Goal: Task Accomplishment & Management: Manage account settings

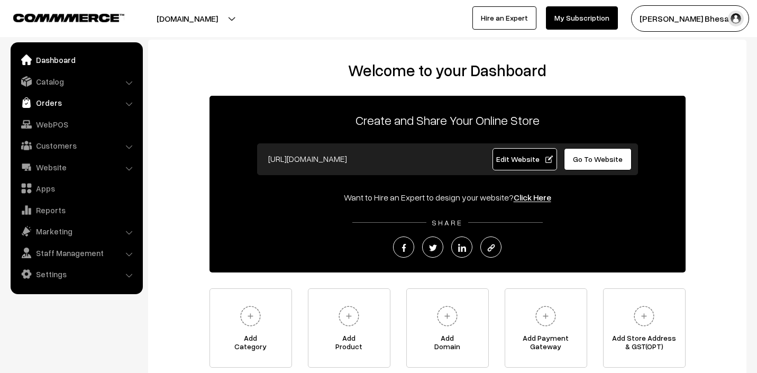
click at [105, 107] on link "Orders" at bounding box center [76, 102] width 126 height 19
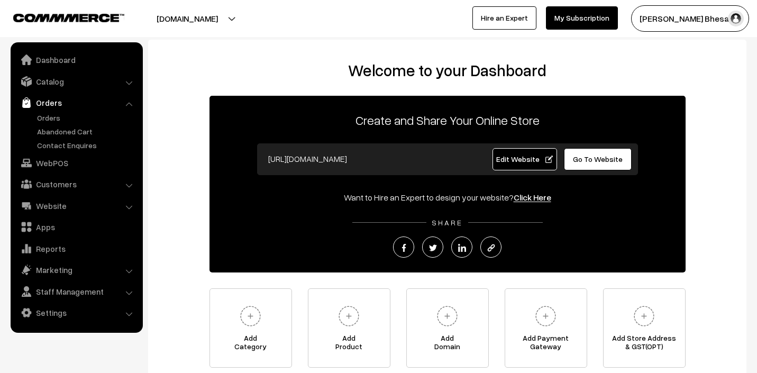
click at [105, 107] on link "Orders" at bounding box center [76, 102] width 126 height 19
click at [121, 85] on link "Catalog" at bounding box center [76, 81] width 126 height 19
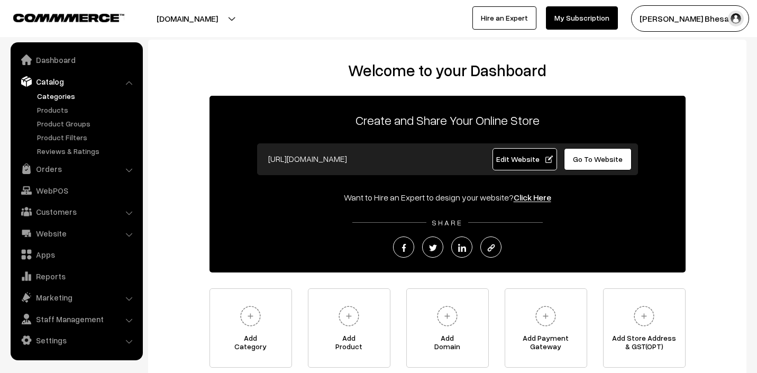
click at [66, 94] on link "Categories" at bounding box center [86, 95] width 105 height 11
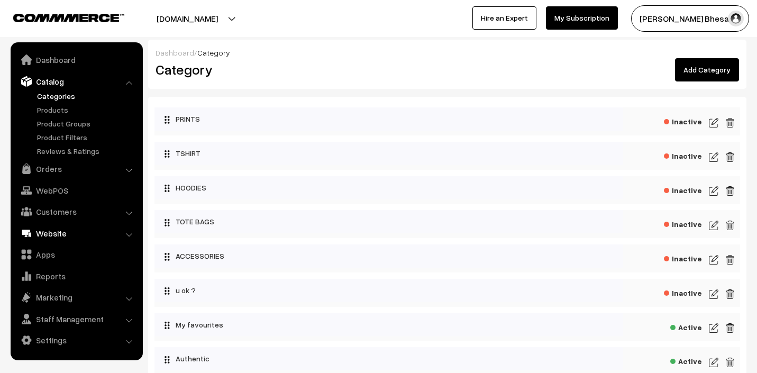
click at [85, 236] on link "Website" at bounding box center [76, 233] width 126 height 19
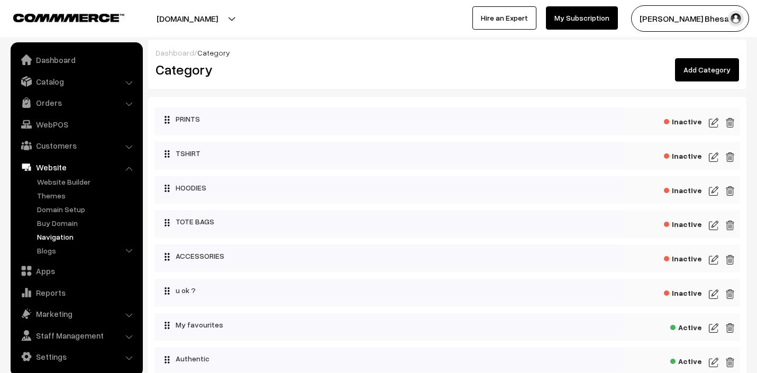
click at [77, 236] on link "Navigation" at bounding box center [86, 236] width 105 height 11
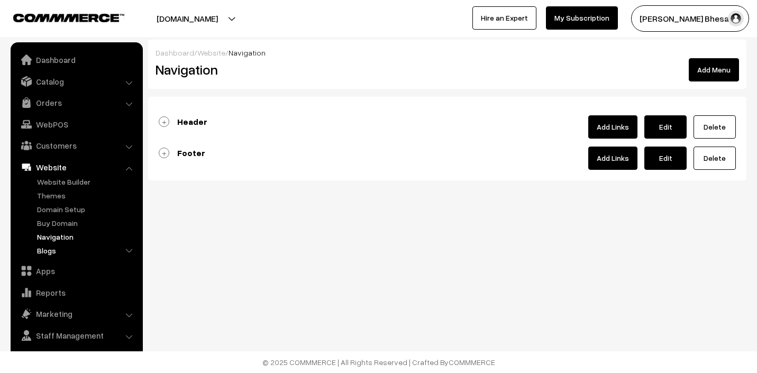
click at [70, 247] on link "Blogs" at bounding box center [86, 250] width 105 height 11
click at [70, 237] on link "Navigation" at bounding box center [86, 236] width 105 height 11
click at [165, 123] on link "Header" at bounding box center [183, 121] width 49 height 11
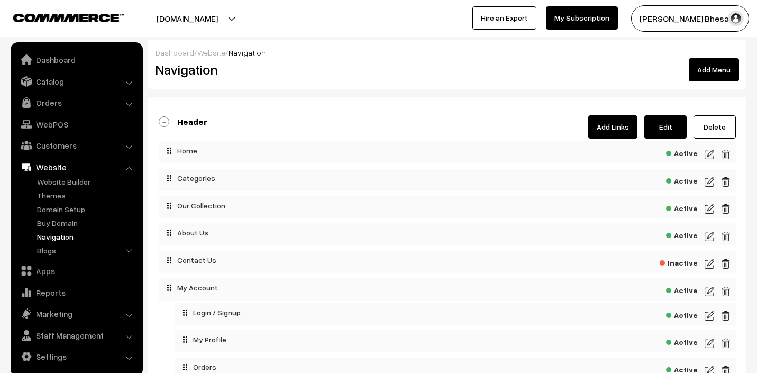
click at [687, 180] on span "Active" at bounding box center [682, 179] width 32 height 13
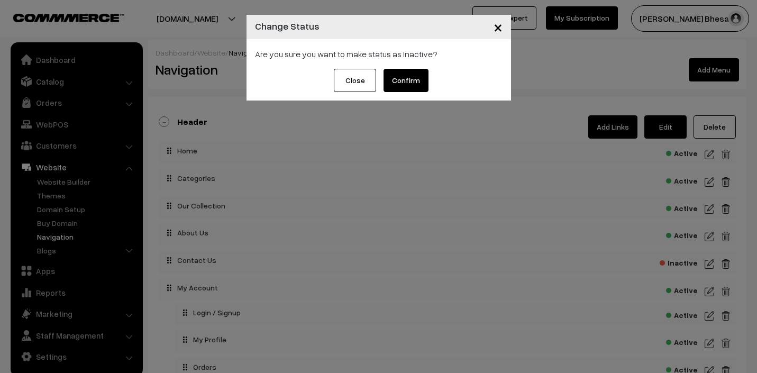
click at [419, 76] on button "Confirm" at bounding box center [405, 80] width 45 height 23
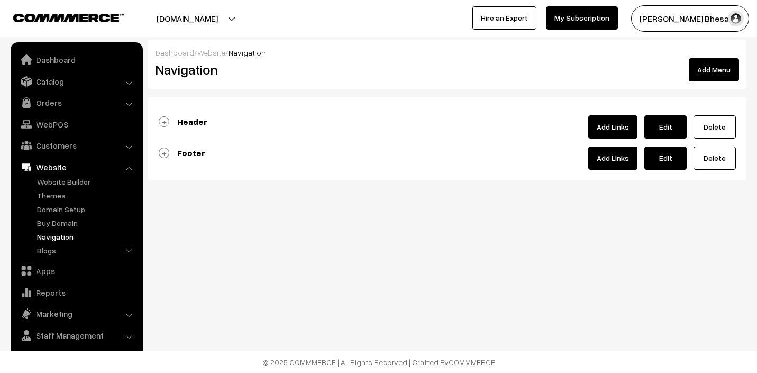
click at [168, 119] on link "Header" at bounding box center [183, 121] width 49 height 11
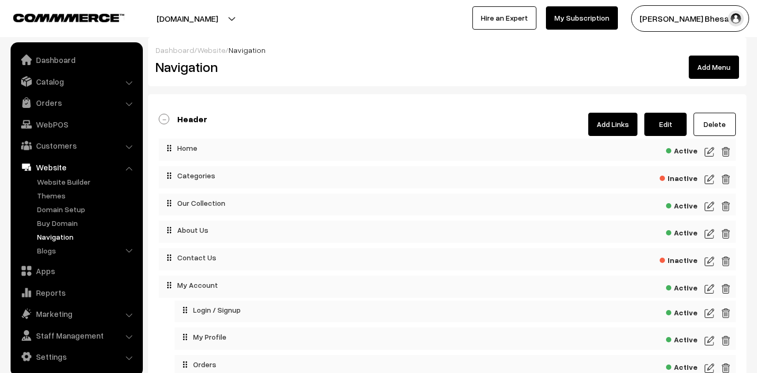
scroll to position [2, 0]
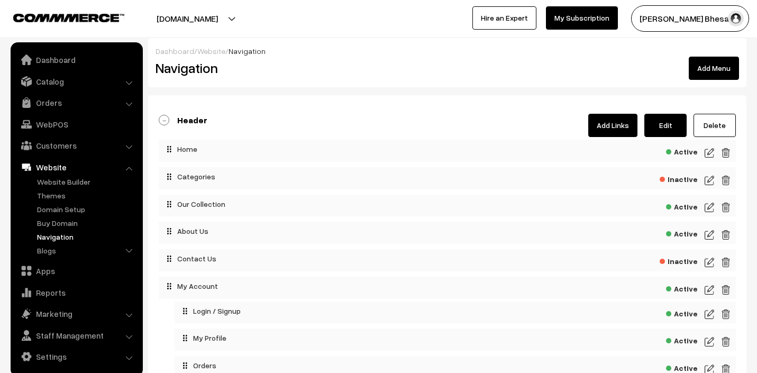
click at [595, 126] on link "Add Links" at bounding box center [612, 125] width 49 height 23
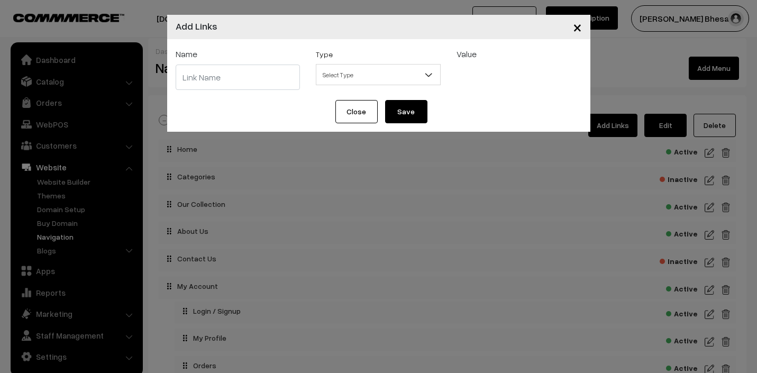
click at [259, 74] on input "text" at bounding box center [238, 77] width 125 height 25
type input "t"
type input "TSHIRTS"
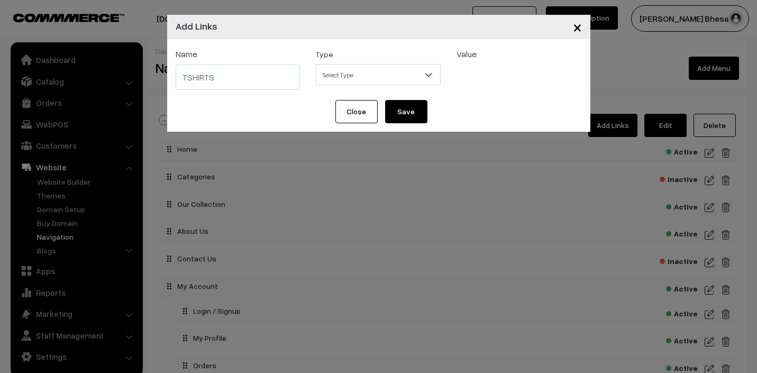
click at [386, 87] on div "Type Select Type Label Home Page Categories Products Cart About Us Contact Us B…" at bounding box center [378, 70] width 141 height 44
click at [395, 71] on span "Select Type" at bounding box center [378, 75] width 124 height 19
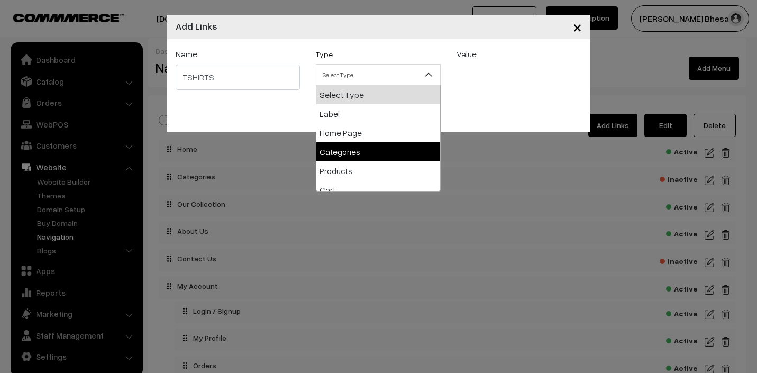
select select "categories"
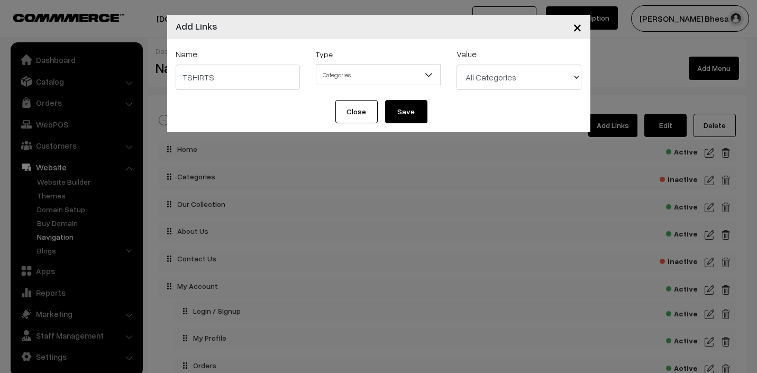
click at [493, 80] on select "All Categories PRINTS TSHIRT HOODIES TOTE BAGS ACCESSORIES u ok ? My favourites…" at bounding box center [518, 77] width 125 height 25
select select "26"
click at [409, 113] on button "Save" at bounding box center [406, 111] width 42 height 23
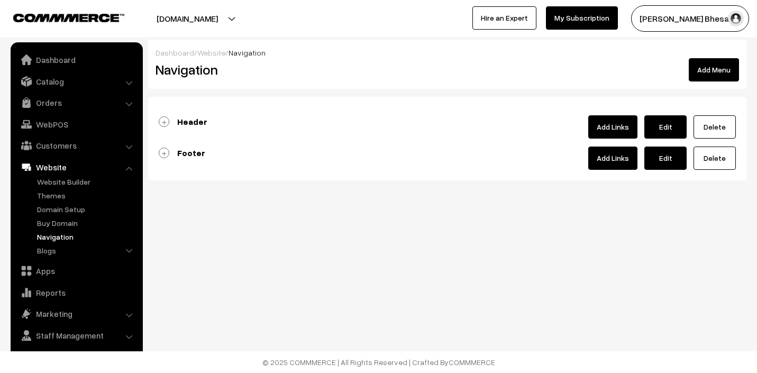
click at [164, 123] on link "Header" at bounding box center [183, 121] width 49 height 11
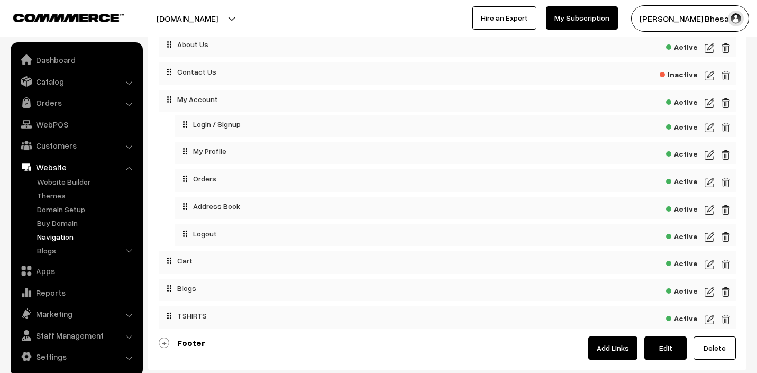
scroll to position [196, 0]
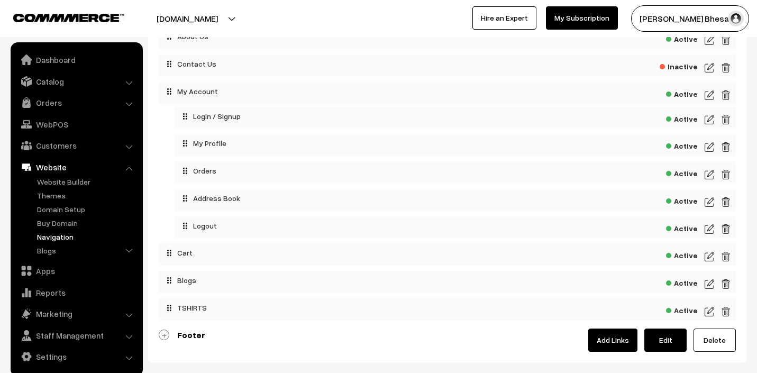
click at [706, 311] on img at bounding box center [709, 311] width 10 height 13
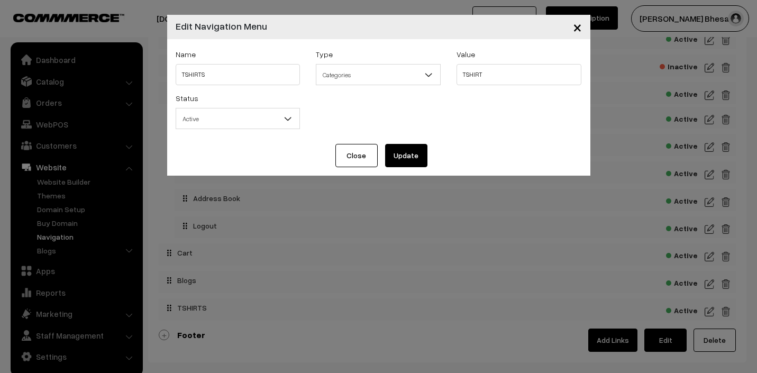
click at [356, 158] on button "Close" at bounding box center [356, 155] width 42 height 23
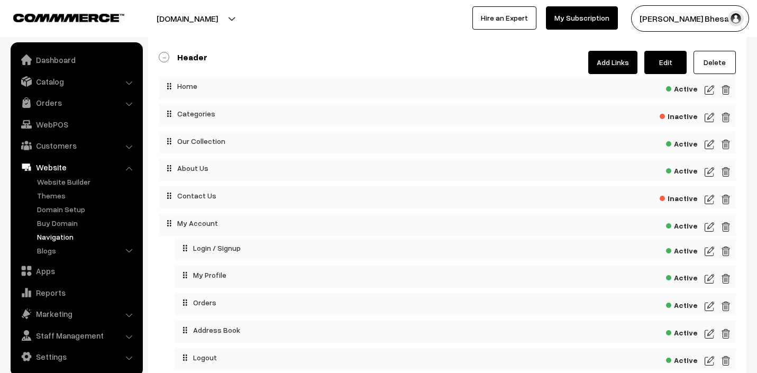
scroll to position [64, 0]
click at [708, 118] on img at bounding box center [709, 118] width 10 height 13
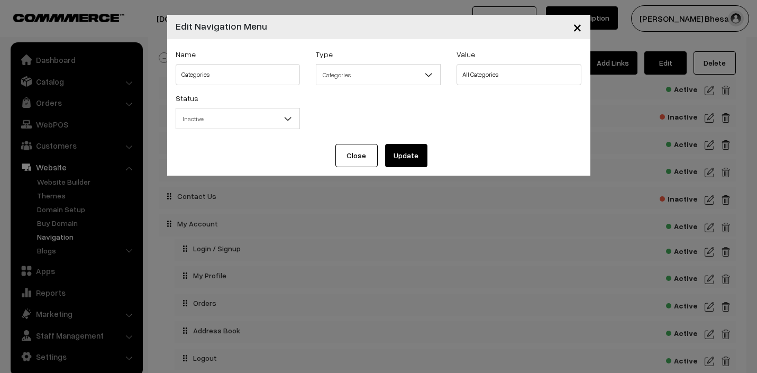
click at [356, 151] on button "Close" at bounding box center [356, 155] width 42 height 23
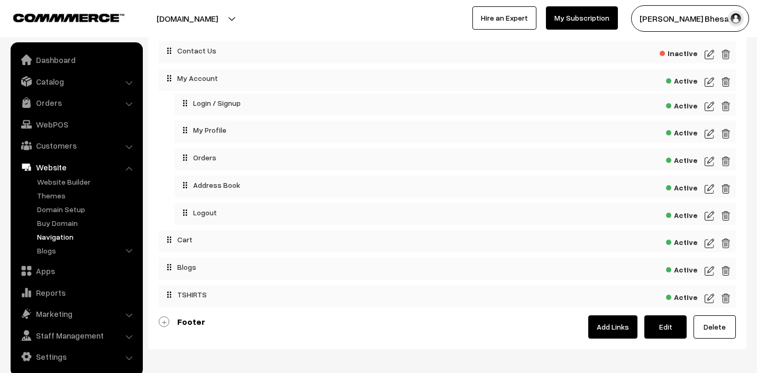
scroll to position [210, 0]
drag, startPoint x: 190, startPoint y: 211, endPoint x: 218, endPoint y: 211, distance: 28.0
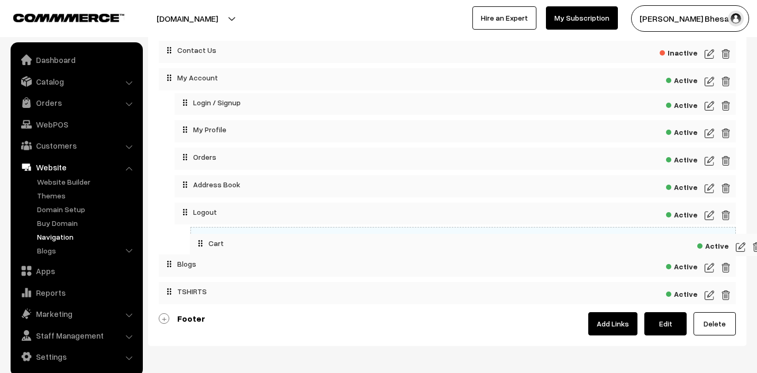
drag, startPoint x: 176, startPoint y: 242, endPoint x: 207, endPoint y: 243, distance: 31.2
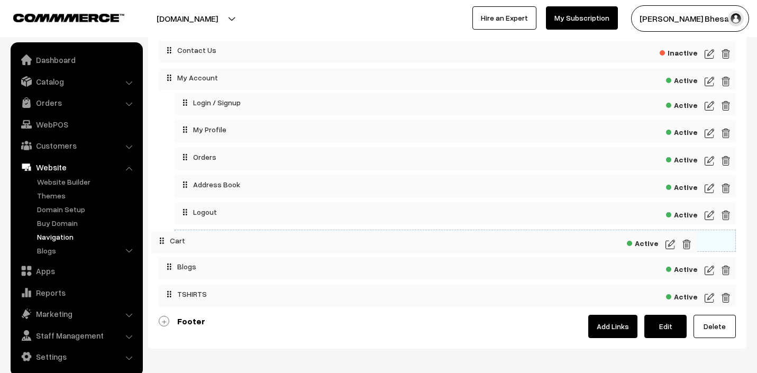
drag, startPoint x: 214, startPoint y: 239, endPoint x: 172, endPoint y: 238, distance: 41.8
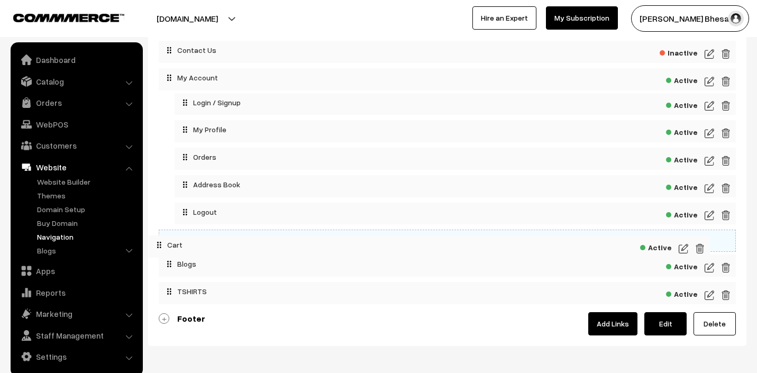
drag, startPoint x: 203, startPoint y: 238, endPoint x: 177, endPoint y: 242, distance: 26.2
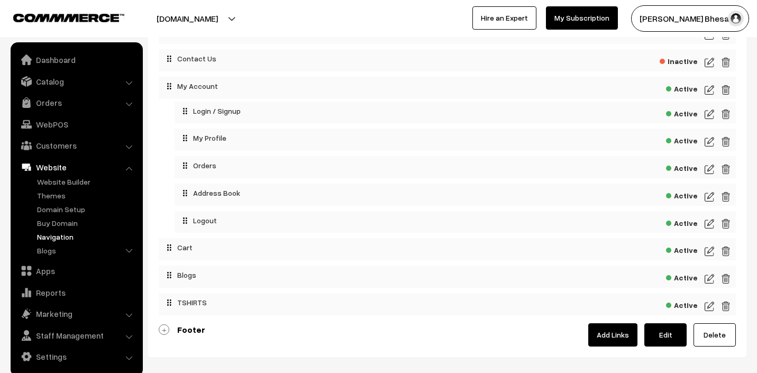
scroll to position [213, 0]
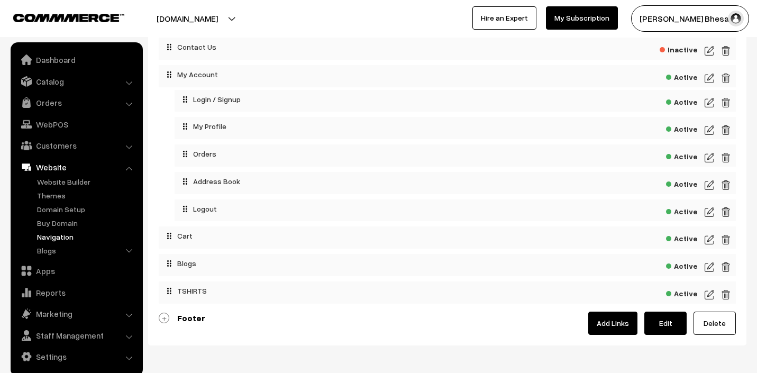
click at [705, 293] on img at bounding box center [709, 294] width 10 height 13
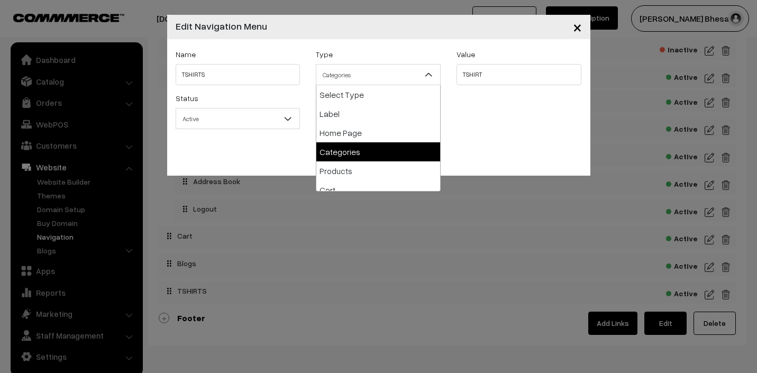
click at [396, 73] on span "Categories" at bounding box center [378, 75] width 124 height 19
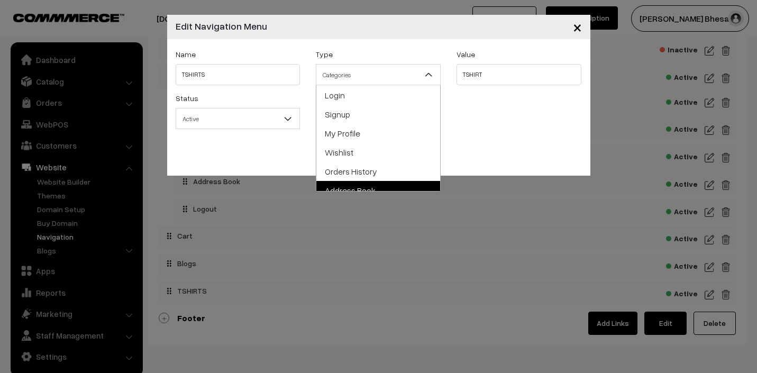
scroll to position [294, 0]
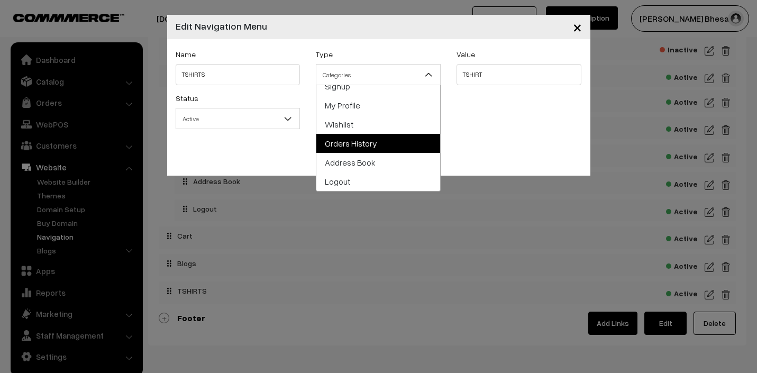
click at [478, 148] on div "Close Update" at bounding box center [378, 160] width 423 height 32
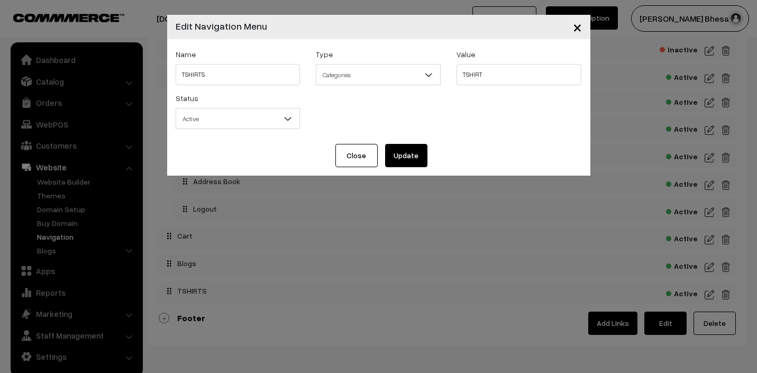
click at [573, 29] on span "×" at bounding box center [577, 27] width 9 height 20
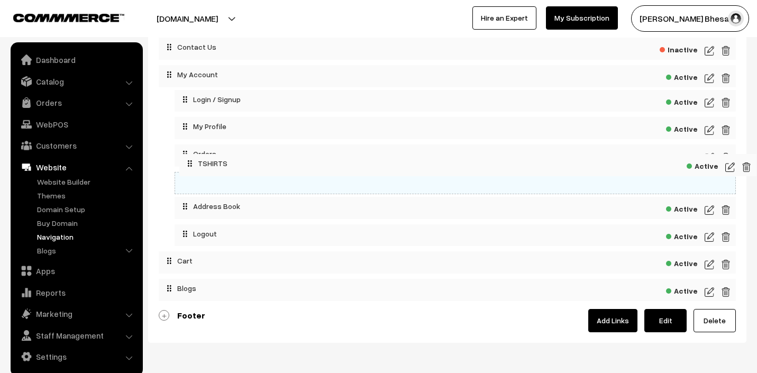
drag, startPoint x: 200, startPoint y: 288, endPoint x: 222, endPoint y: 159, distance: 131.3
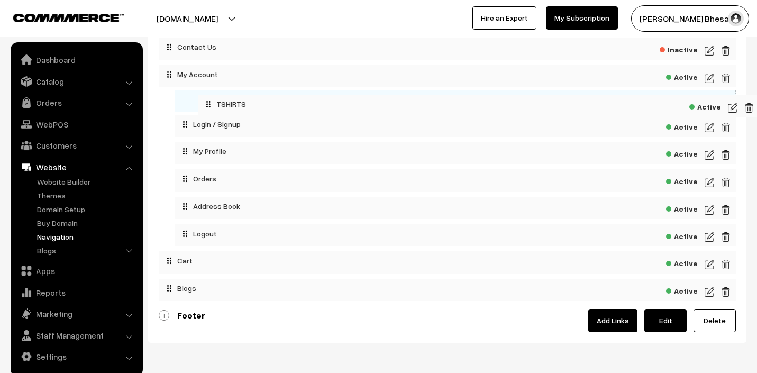
drag, startPoint x: 213, startPoint y: 179, endPoint x: 246, endPoint y: 39, distance: 144.4
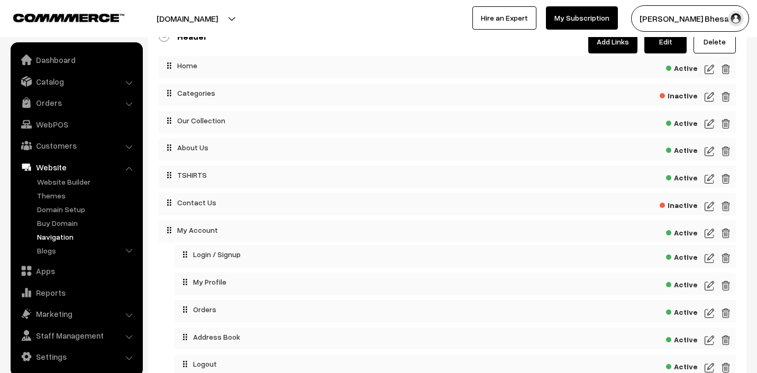
scroll to position [77, 0]
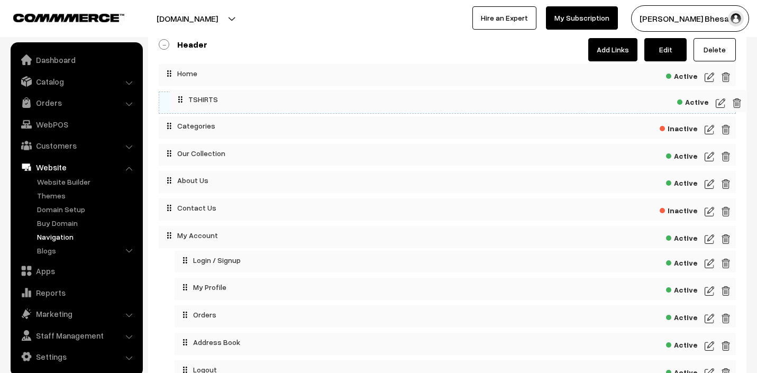
drag, startPoint x: 207, startPoint y: 180, endPoint x: 218, endPoint y: 95, distance: 85.8
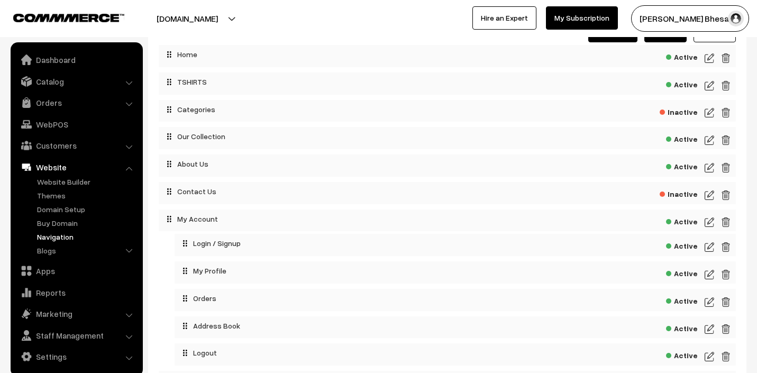
scroll to position [0, 0]
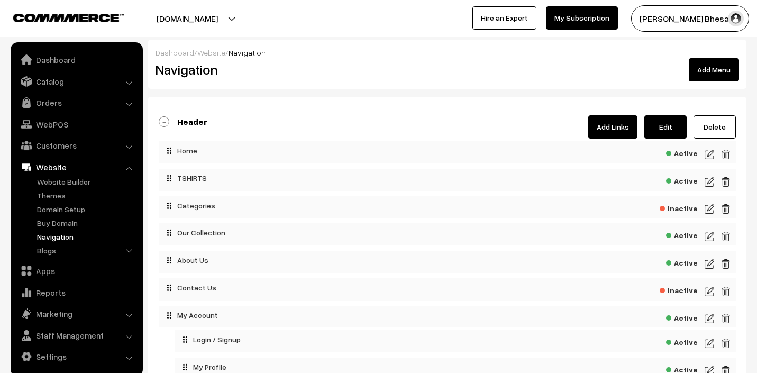
click at [164, 118] on link "Header" at bounding box center [183, 121] width 49 height 11
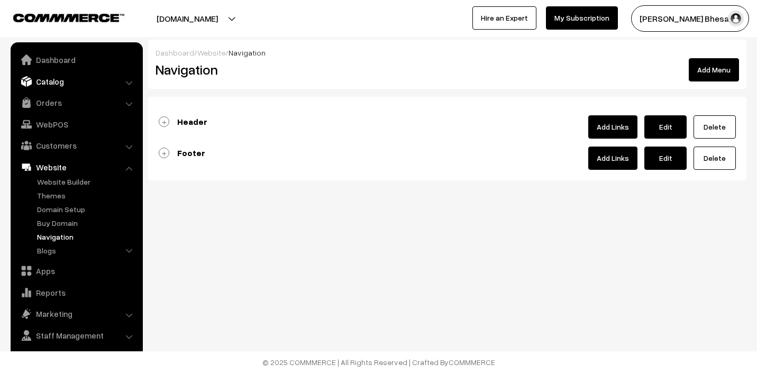
click at [79, 84] on link "Catalog" at bounding box center [76, 81] width 126 height 19
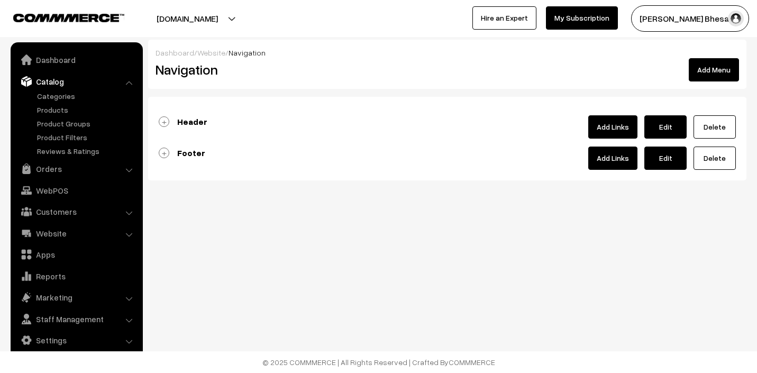
click at [79, 84] on link "Catalog" at bounding box center [76, 81] width 126 height 19
click at [126, 82] on li "Catalog Categories" at bounding box center [76, 114] width 127 height 85
click at [128, 85] on li "Catalog Categories" at bounding box center [76, 114] width 127 height 85
click at [212, 21] on button "[DOMAIN_NAME]" at bounding box center [186, 18] width 135 height 26
click at [132, 83] on link "Catalog" at bounding box center [76, 81] width 126 height 19
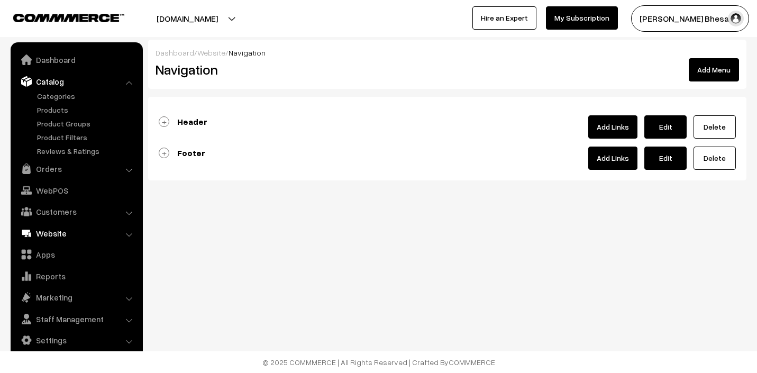
click at [121, 235] on link "Website" at bounding box center [76, 233] width 126 height 19
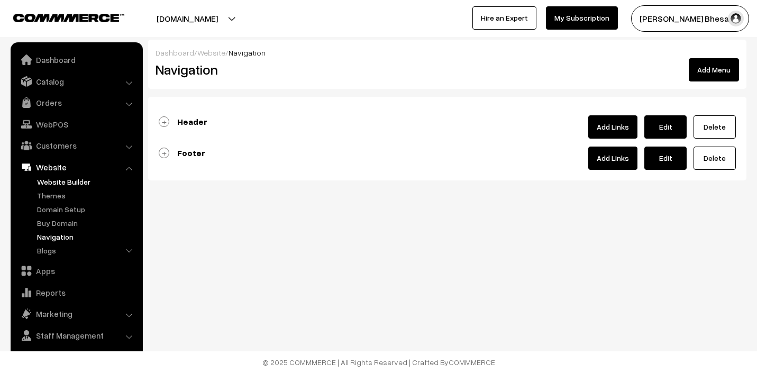
click at [79, 184] on link "Website Builder" at bounding box center [86, 181] width 105 height 11
click at [165, 123] on link "Header" at bounding box center [183, 121] width 49 height 11
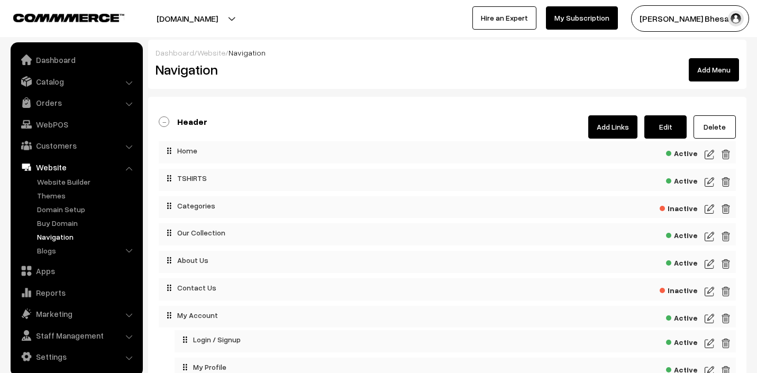
click at [705, 181] on img at bounding box center [709, 182] width 10 height 13
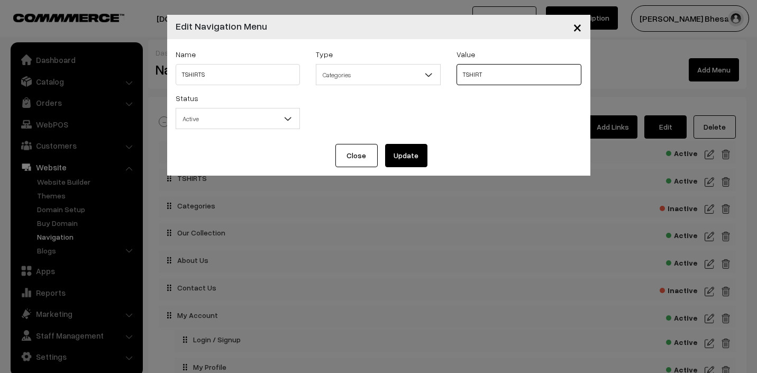
click at [491, 77] on select "All Categories PRINTS TSHIRT HOODIES TOTE BAGS ACCESSORIES u ok ? My favourites…" at bounding box center [518, 74] width 125 height 21
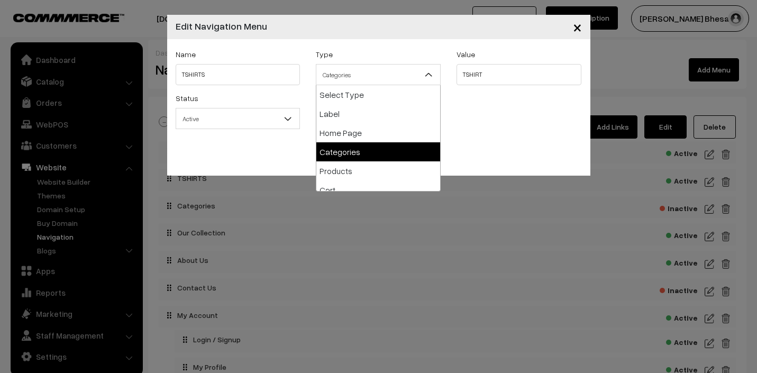
click at [409, 79] on span "Categories" at bounding box center [378, 75] width 124 height 19
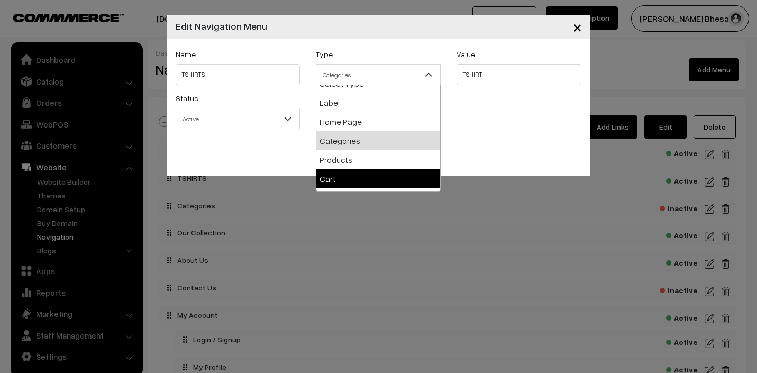
scroll to position [7, 0]
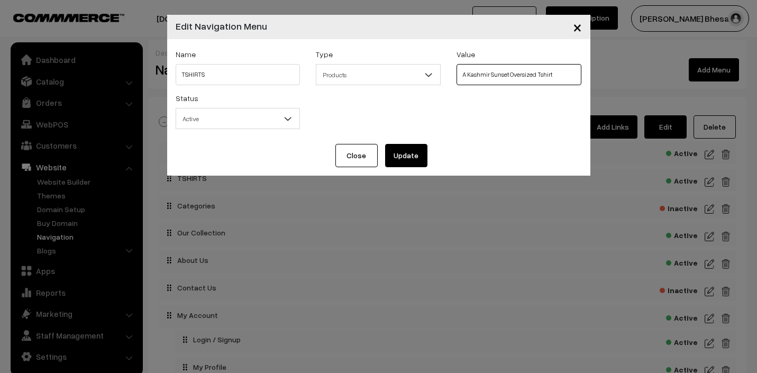
click at [500, 75] on select "All Products Stoney Days Oversized Tshirt Stone Play Oversized Tshirt Light Bea…" at bounding box center [518, 74] width 125 height 21
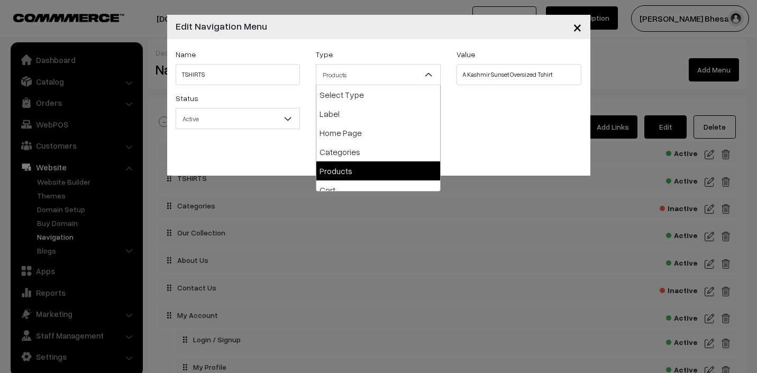
click at [416, 75] on span "Products" at bounding box center [378, 75] width 124 height 19
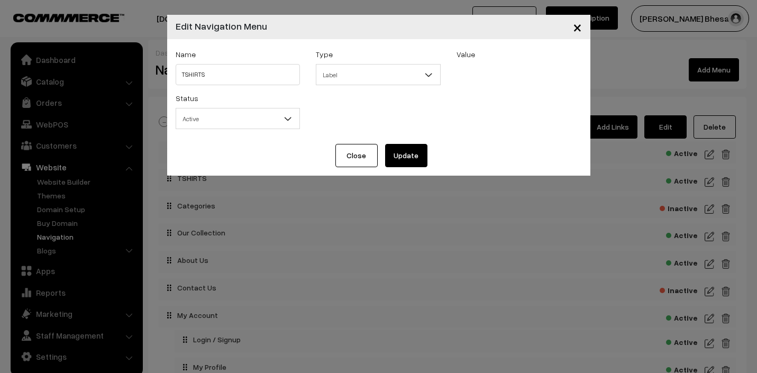
click at [409, 80] on span "Label" at bounding box center [378, 75] width 124 height 19
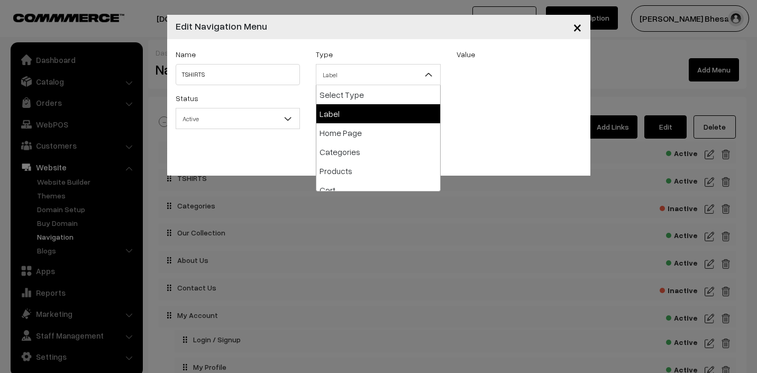
click at [409, 80] on span "Label" at bounding box center [378, 75] width 124 height 19
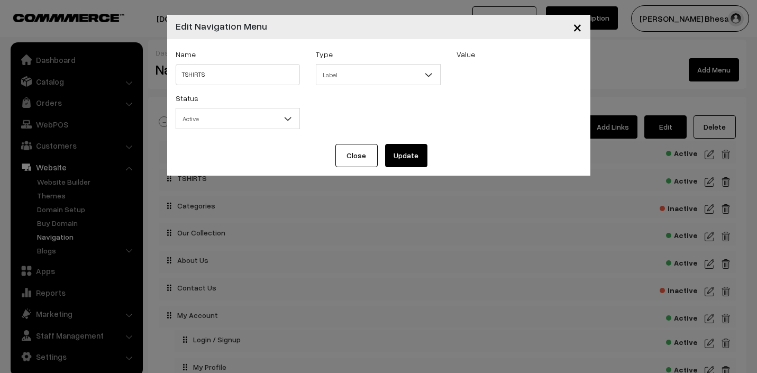
click at [479, 68] on div "Value Select Product Group HOODIES PRINTS All Categories PRINTS TSHIRT HOODIES …" at bounding box center [518, 70] width 141 height 44
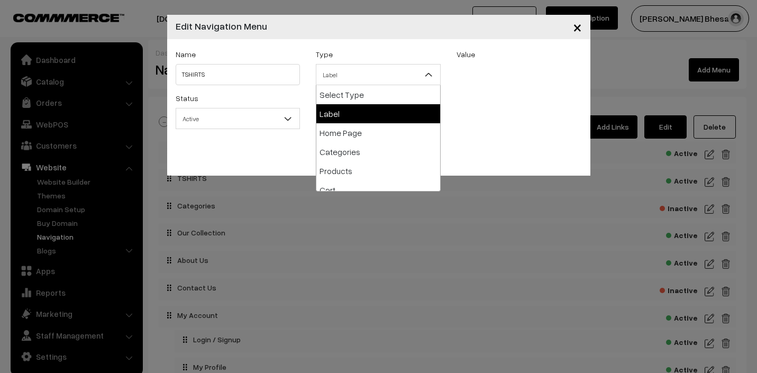
click at [426, 69] on b at bounding box center [428, 74] width 11 height 11
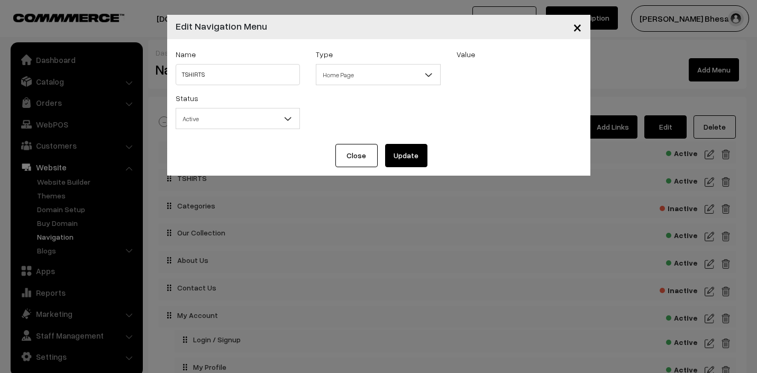
click at [385, 70] on span "Home Page" at bounding box center [378, 75] width 124 height 19
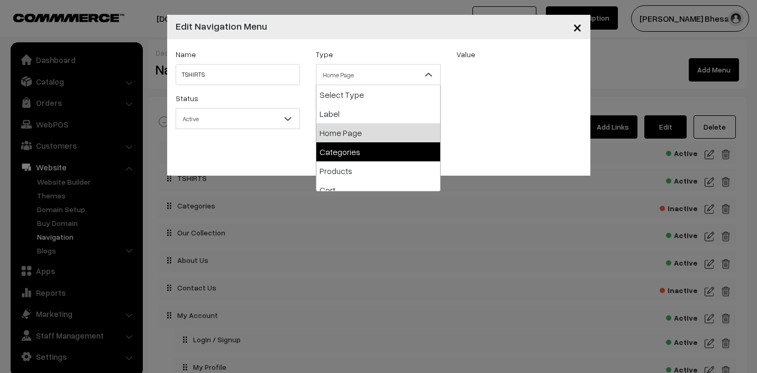
select select "categories"
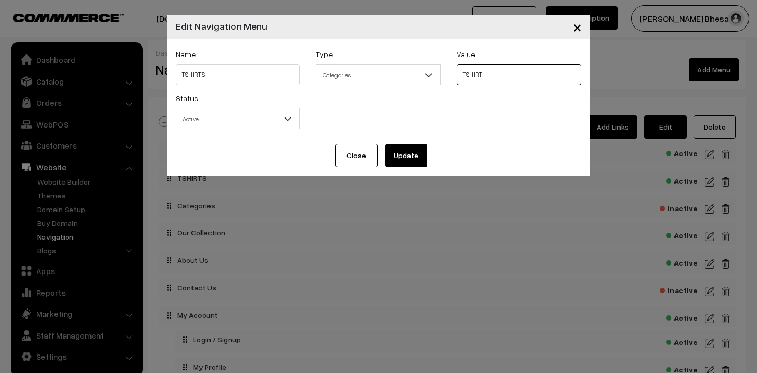
click at [498, 77] on select "All Categories PRINTS TSHIRT HOODIES TOTE BAGS ACCESSORIES u ok ? My favourites…" at bounding box center [518, 74] width 125 height 21
select select "25"
click at [258, 78] on input "TSHIRTS" at bounding box center [238, 74] width 125 height 21
type input "PRINTS"
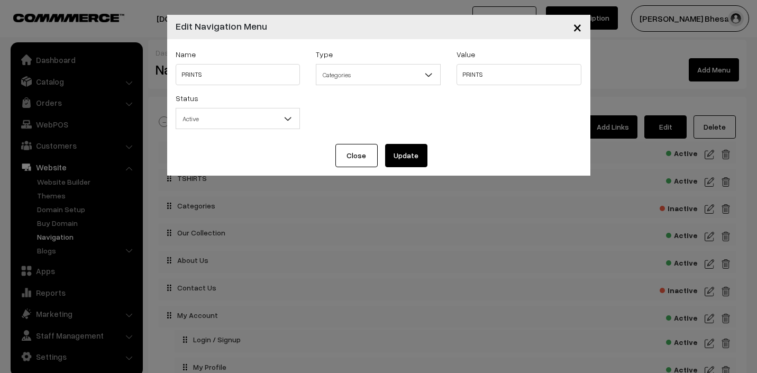
click at [398, 158] on button "Update" at bounding box center [406, 155] width 42 height 23
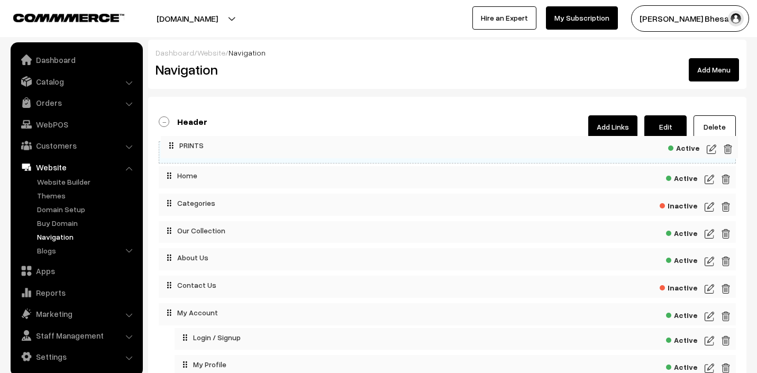
drag, startPoint x: 273, startPoint y: 185, endPoint x: 275, endPoint y: 151, distance: 33.4
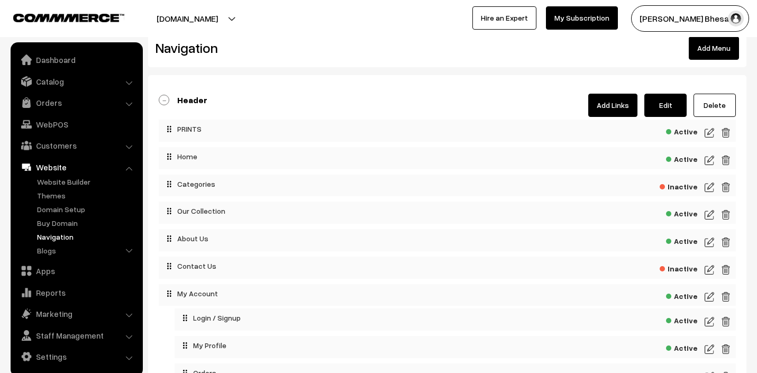
scroll to position [17, 0]
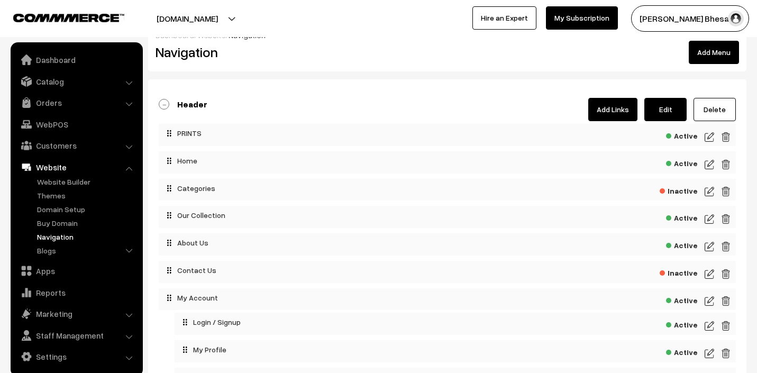
click at [171, 106] on link "Header" at bounding box center [183, 104] width 49 height 11
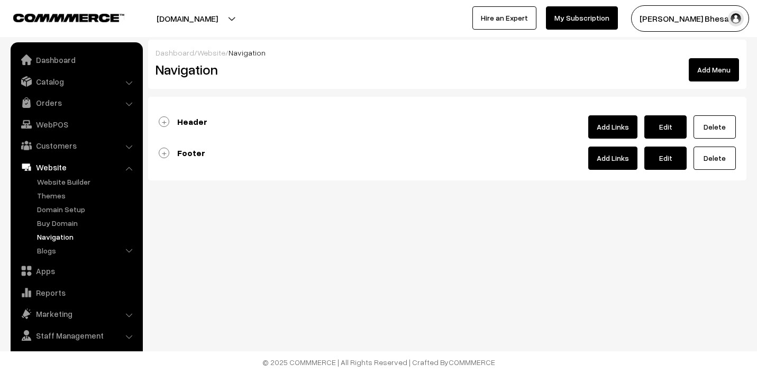
scroll to position [0, 0]
click at [163, 151] on link "Footer" at bounding box center [182, 153] width 47 height 11
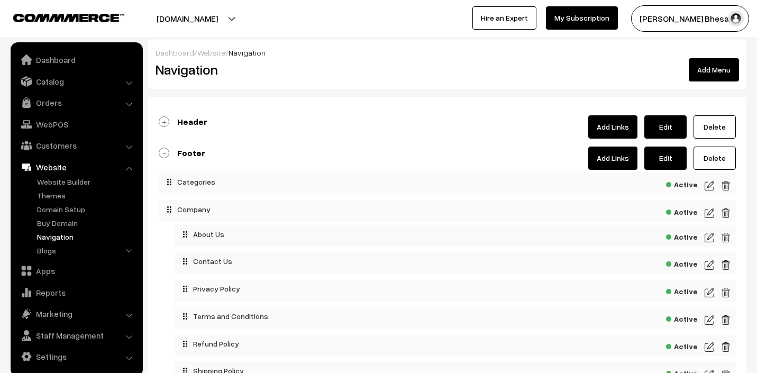
click at [162, 152] on link "Footer" at bounding box center [182, 153] width 47 height 11
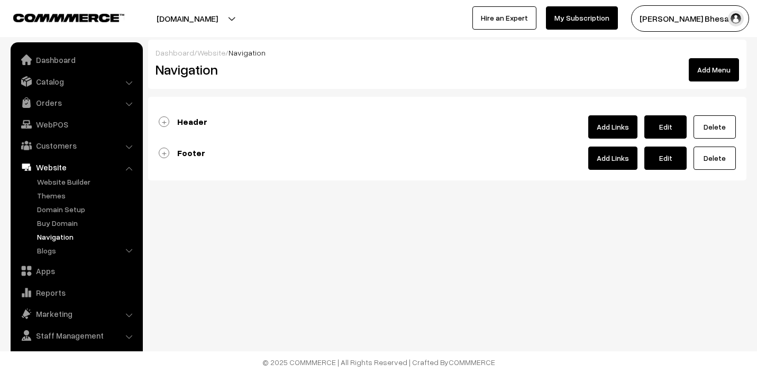
click at [164, 123] on link "Header" at bounding box center [183, 121] width 49 height 11
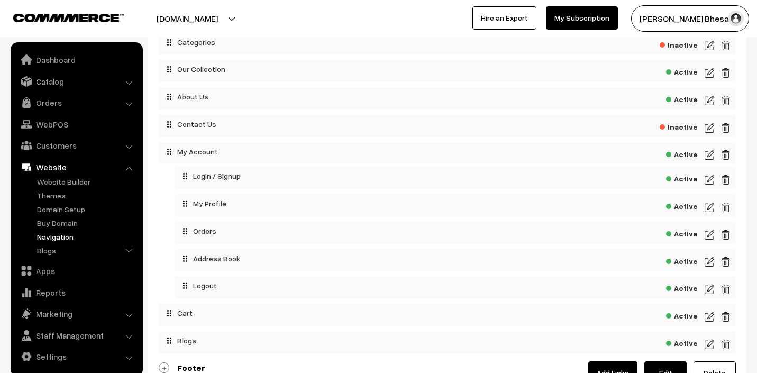
scroll to position [254, 0]
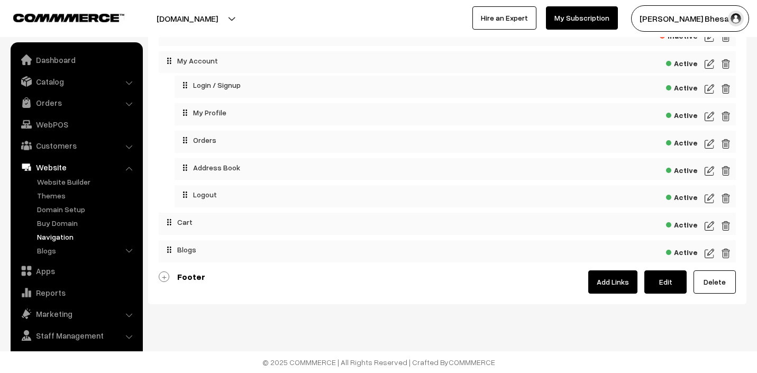
click at [711, 251] on img at bounding box center [709, 253] width 10 height 13
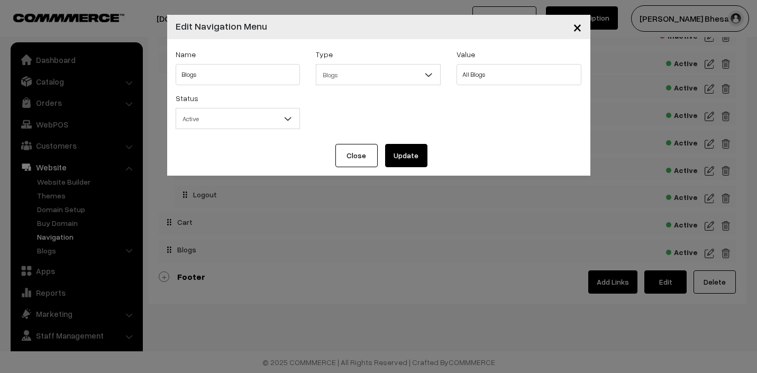
click at [362, 157] on button "Close" at bounding box center [356, 155] width 42 height 23
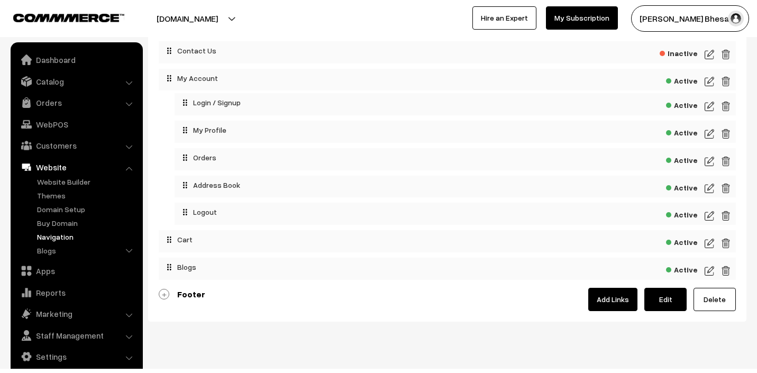
scroll to position [241, 0]
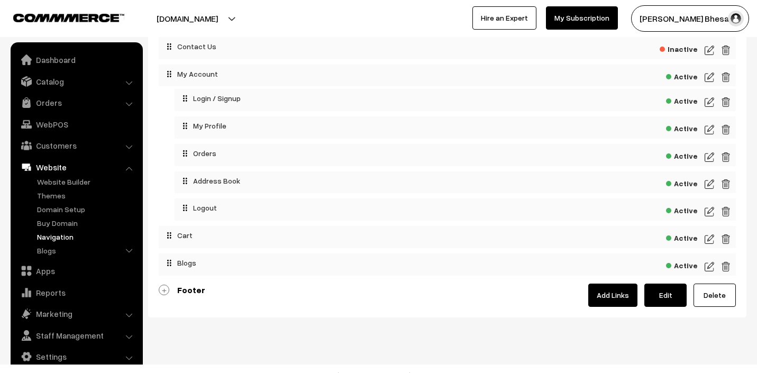
click at [128, 168] on li "Website Website Builder Authors" at bounding box center [76, 209] width 127 height 102
click at [123, 171] on link "Website" at bounding box center [76, 167] width 126 height 19
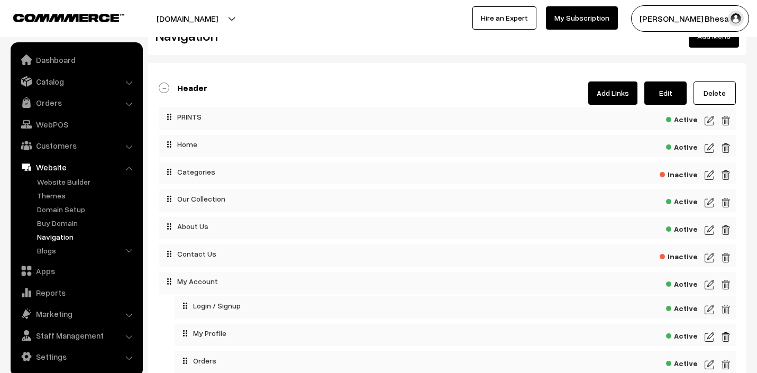
scroll to position [37, 0]
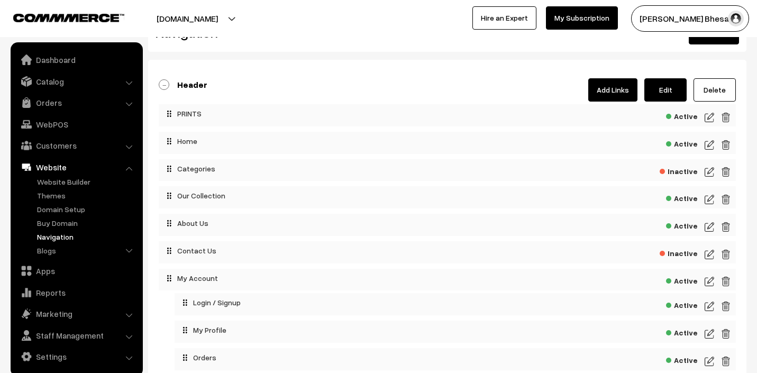
click at [704, 118] on img at bounding box center [709, 117] width 10 height 13
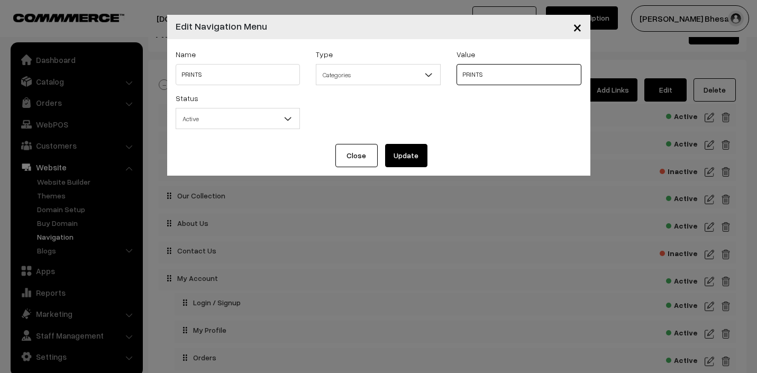
click at [499, 73] on select "All Categories PRINTS TSHIRT HOODIES TOTE BAGS ACCESSORIES u ok ? My favourites…" at bounding box center [518, 74] width 125 height 21
click at [406, 155] on button "Update" at bounding box center [406, 155] width 42 height 23
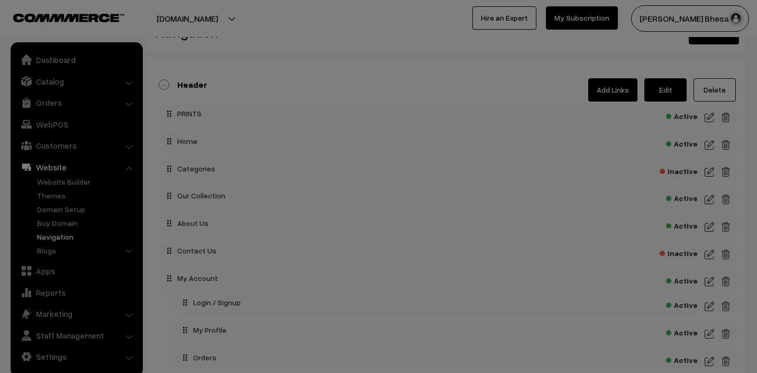
click at [406, 155] on body "Thank you for showing interest. Our team will call you shortly. Close serendipi…" at bounding box center [378, 276] width 757 height 627
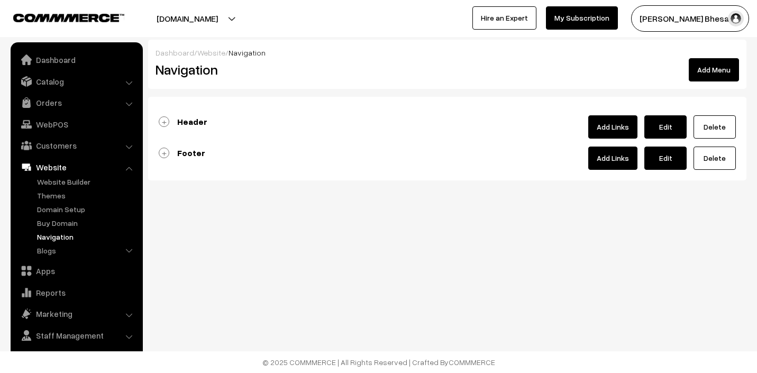
click at [164, 119] on link "Header" at bounding box center [183, 121] width 49 height 11
click at [167, 123] on link "Header" at bounding box center [183, 121] width 49 height 11
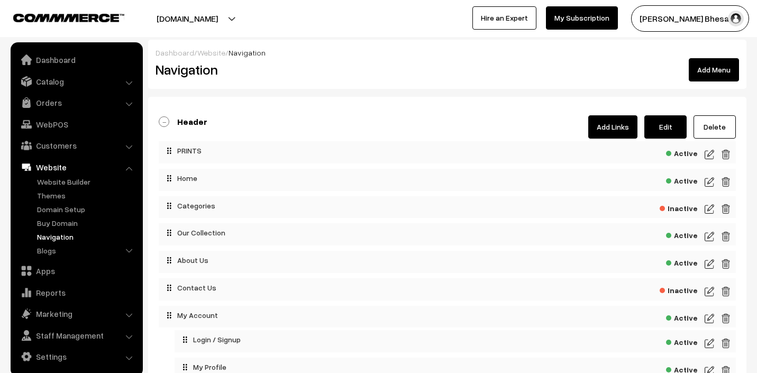
click at [670, 154] on span "Active" at bounding box center [682, 151] width 32 height 13
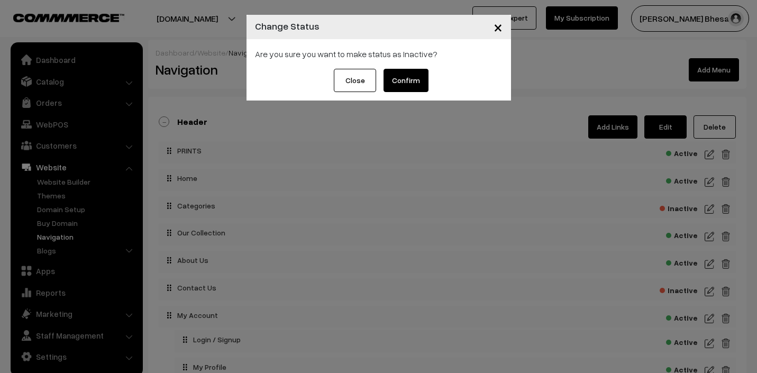
click at [411, 77] on button "Confirm" at bounding box center [405, 80] width 45 height 23
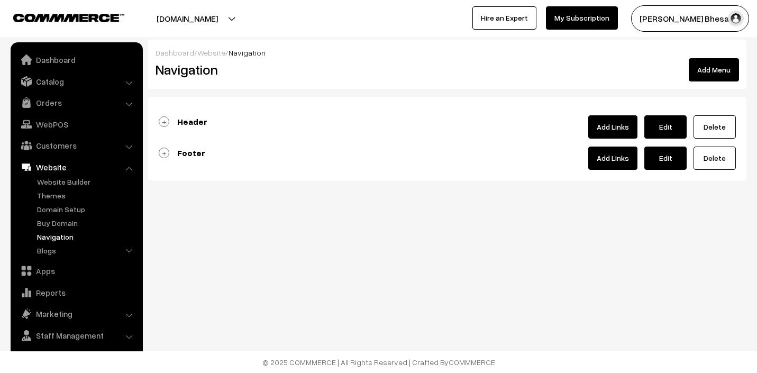
click at [165, 124] on link "Header" at bounding box center [183, 121] width 49 height 11
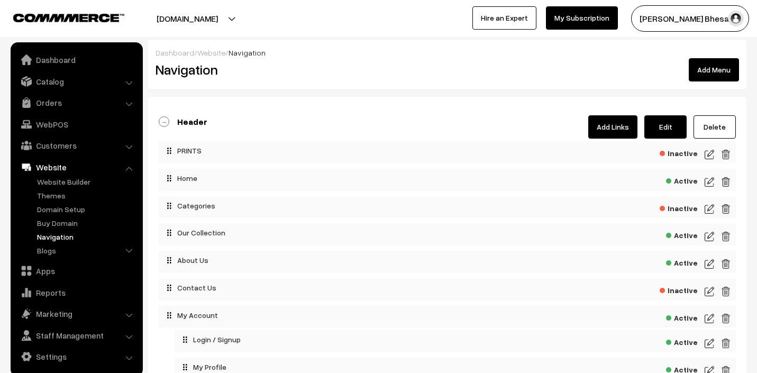
click at [678, 154] on span "Inactive" at bounding box center [678, 151] width 38 height 13
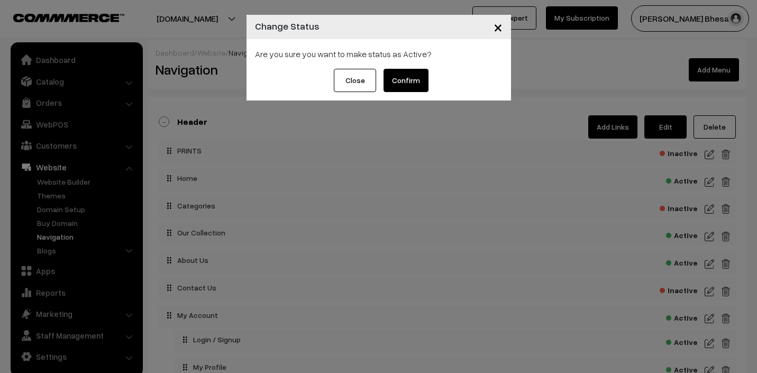
click at [416, 86] on button "Confirm" at bounding box center [405, 80] width 45 height 23
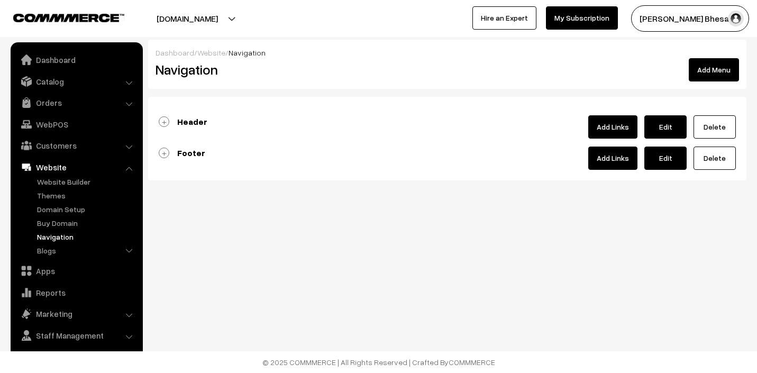
click at [163, 123] on link "Header" at bounding box center [183, 121] width 49 height 11
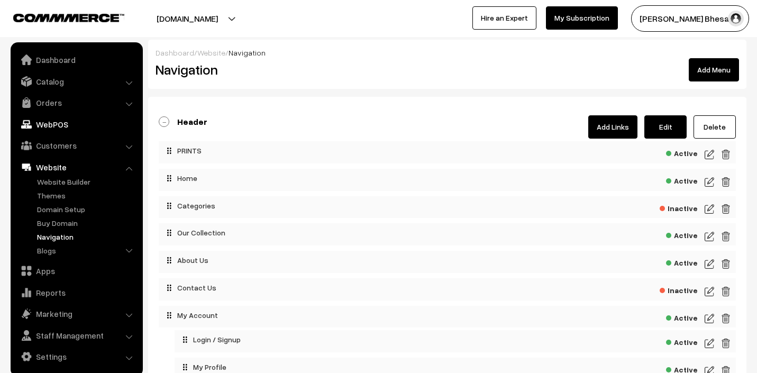
click at [77, 132] on link "WebPOS" at bounding box center [76, 124] width 126 height 19
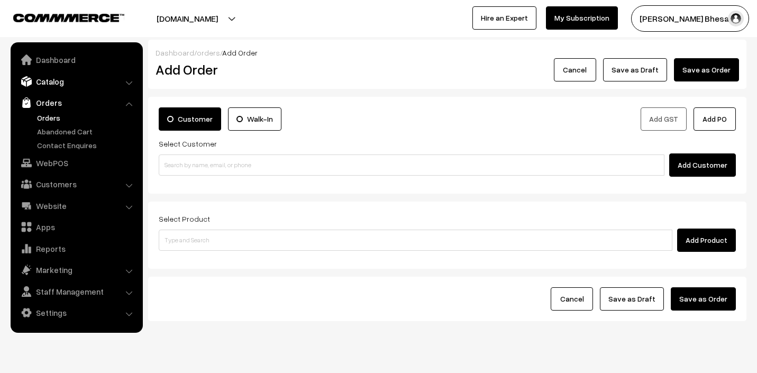
click at [93, 79] on link "Catalog" at bounding box center [76, 81] width 126 height 19
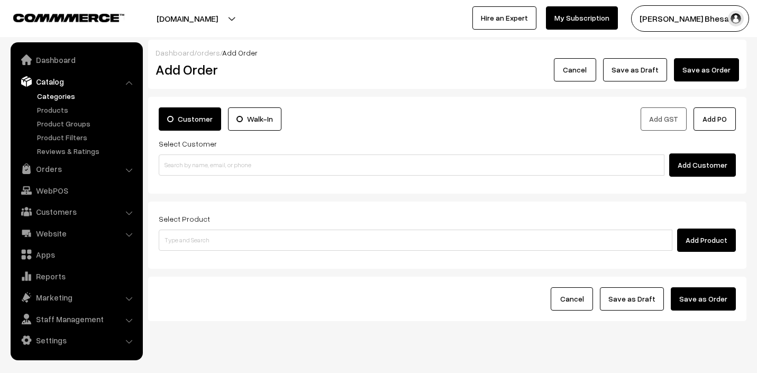
click at [65, 99] on link "Categories" at bounding box center [86, 95] width 105 height 11
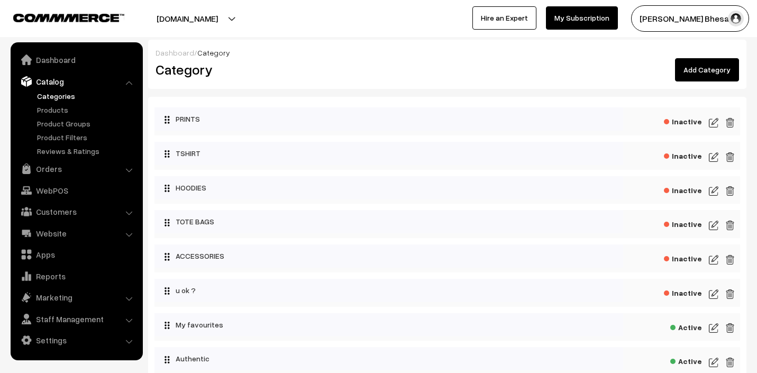
click at [691, 121] on span "Inactive" at bounding box center [683, 120] width 38 height 13
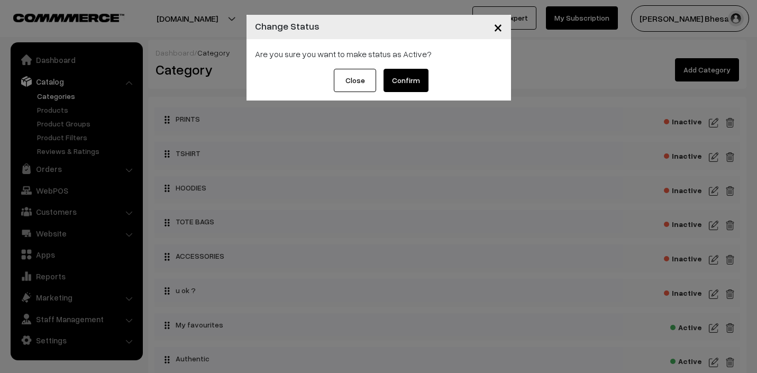
click at [396, 85] on button "Confirm" at bounding box center [405, 80] width 45 height 23
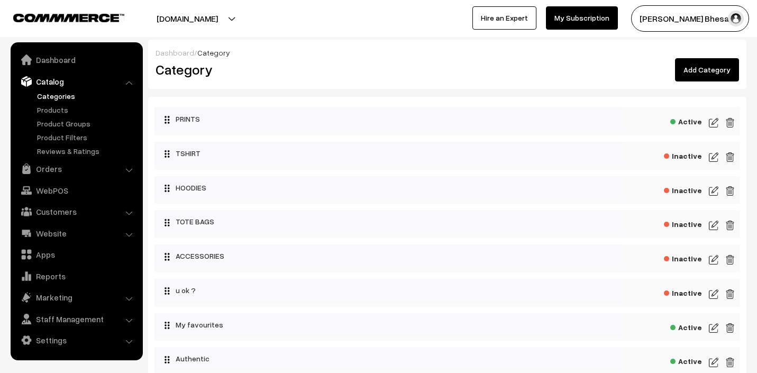
click at [695, 155] on span "Inactive" at bounding box center [683, 154] width 38 height 13
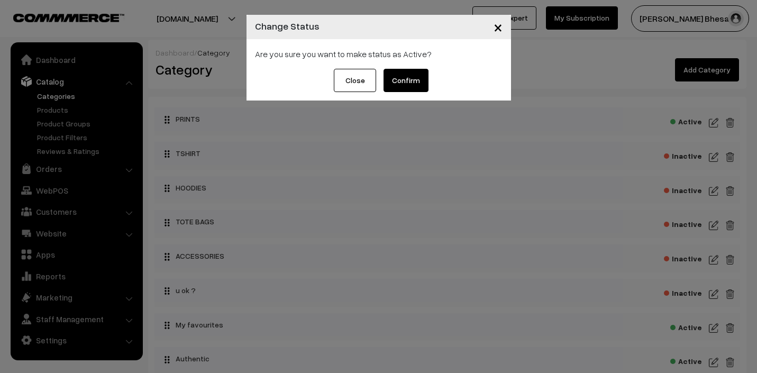
click at [402, 80] on button "Confirm" at bounding box center [405, 80] width 45 height 23
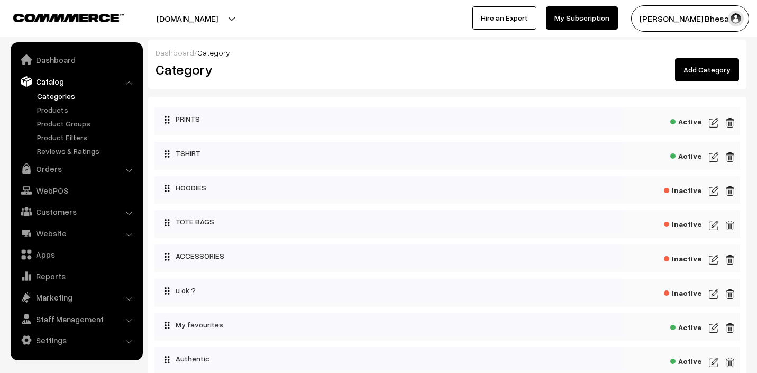
click at [683, 187] on span "Inactive" at bounding box center [683, 188] width 38 height 13
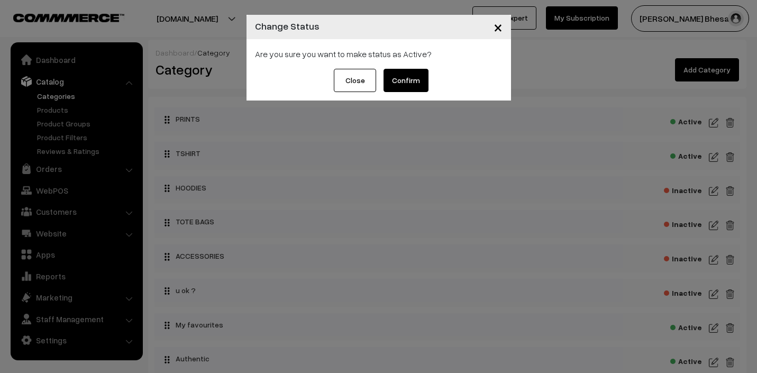
click at [423, 76] on button "Confirm" at bounding box center [405, 80] width 45 height 23
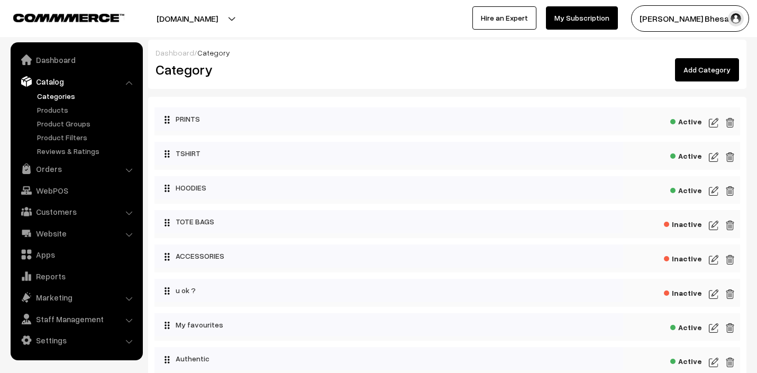
click at [689, 225] on span "Inactive" at bounding box center [683, 222] width 38 height 13
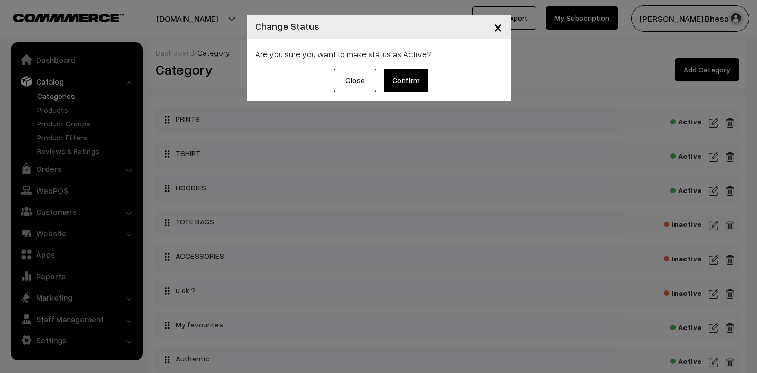
click at [401, 75] on button "Confirm" at bounding box center [405, 80] width 45 height 23
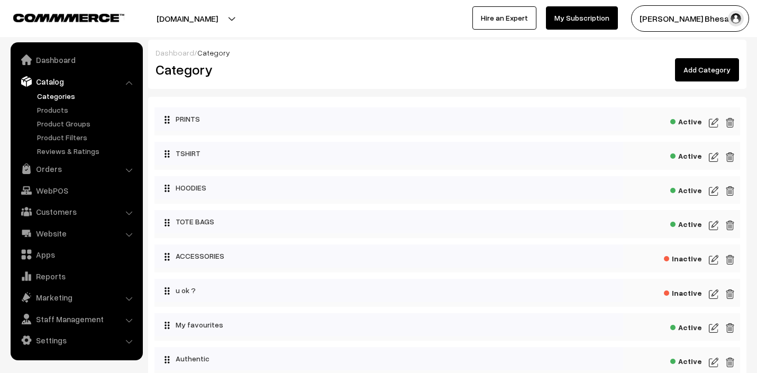
click at [709, 122] on img at bounding box center [713, 122] width 10 height 13
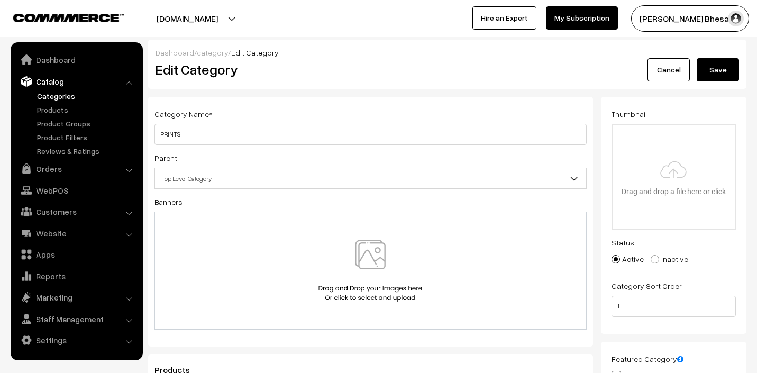
click at [668, 68] on link "Cancel" at bounding box center [668, 69] width 42 height 23
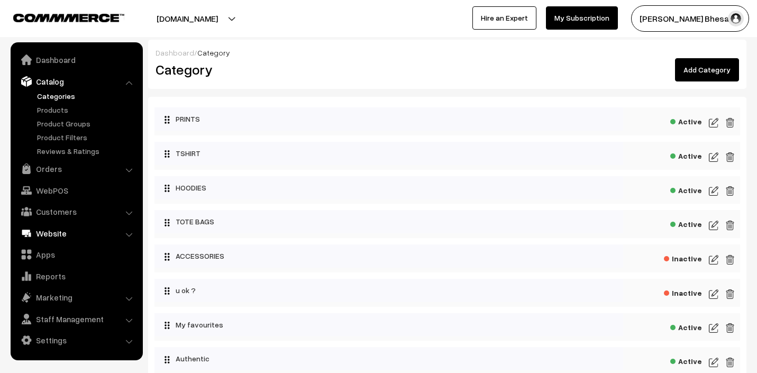
click at [65, 233] on link "Website" at bounding box center [76, 233] width 126 height 19
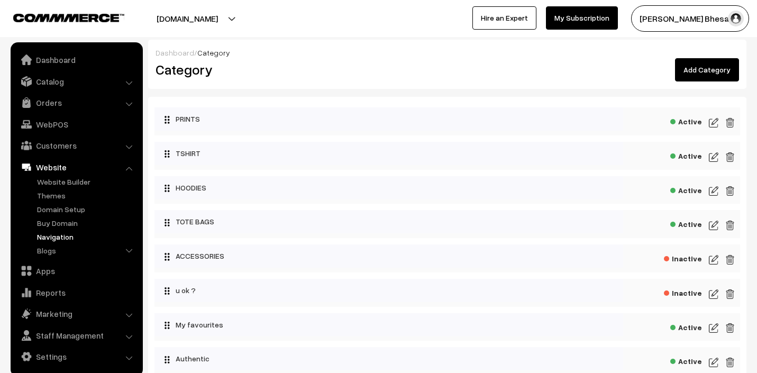
click at [75, 235] on link "Navigation" at bounding box center [86, 236] width 105 height 11
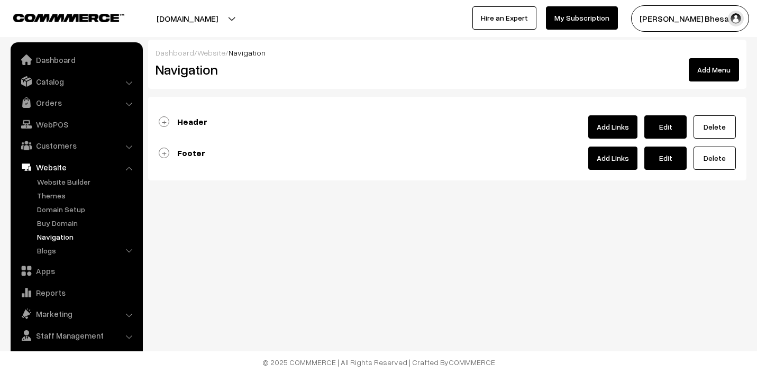
click at [163, 123] on link "Header" at bounding box center [183, 121] width 49 height 11
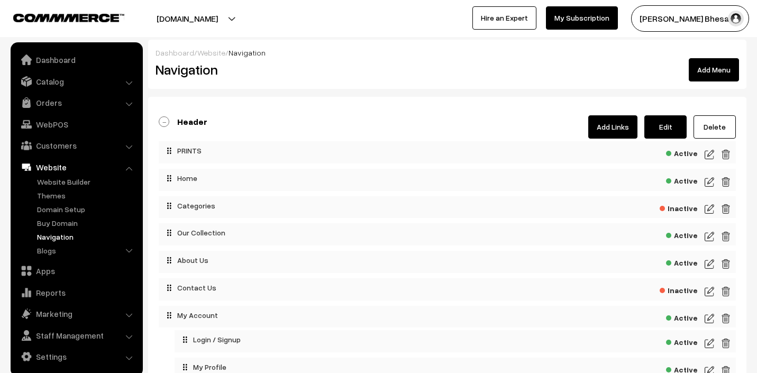
click at [689, 180] on span "Active" at bounding box center [682, 179] width 32 height 13
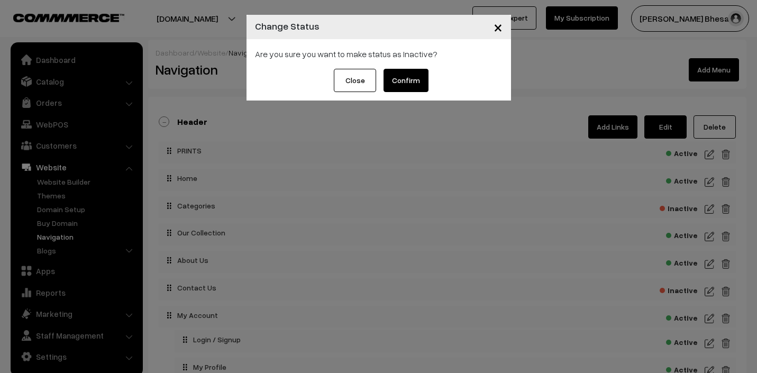
click at [404, 82] on button "Confirm" at bounding box center [405, 80] width 45 height 23
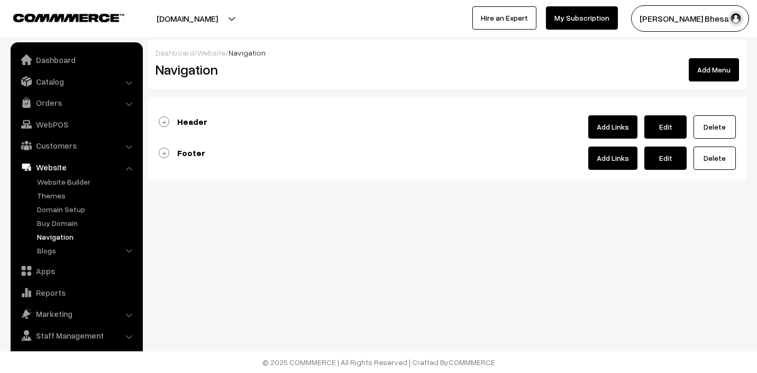
click at [166, 121] on link "Header" at bounding box center [183, 121] width 49 height 11
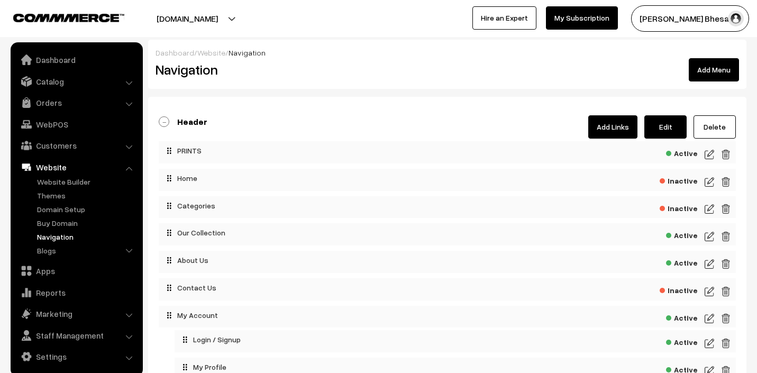
click at [619, 127] on link "Add Links" at bounding box center [612, 126] width 49 height 23
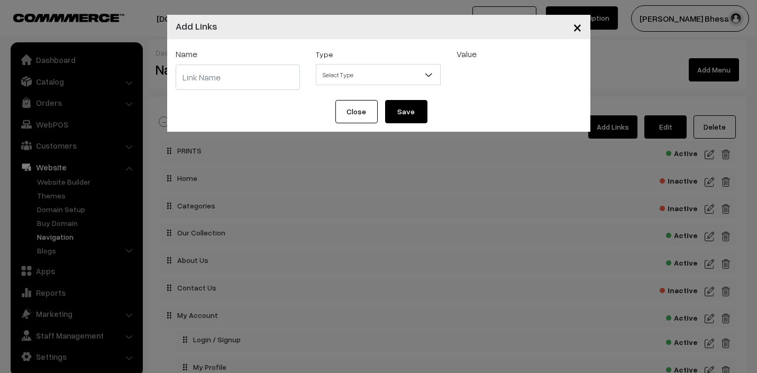
click at [274, 82] on input "text" at bounding box center [238, 77] width 125 height 25
type input "TSHIRTS"
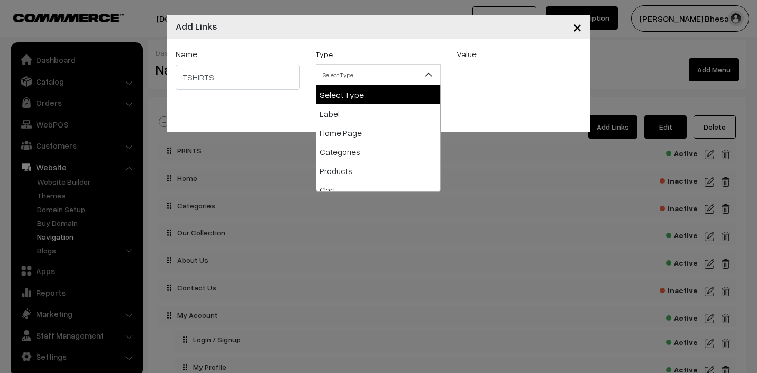
click at [330, 75] on span "Select Type" at bounding box center [378, 75] width 124 height 19
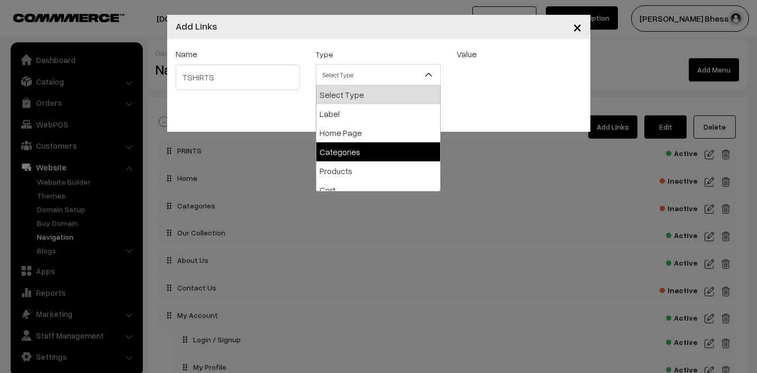
select select "categories"
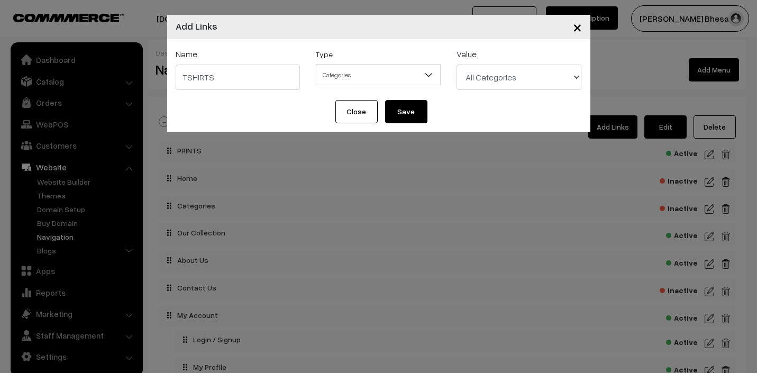
click at [481, 78] on select "All Categories PRINTS TSHIRT HOODIES TOTE BAGS ACCESSORIES u ok ? My favourites…" at bounding box center [518, 77] width 125 height 25
select select "26"
click at [399, 109] on button "Save" at bounding box center [406, 111] width 42 height 23
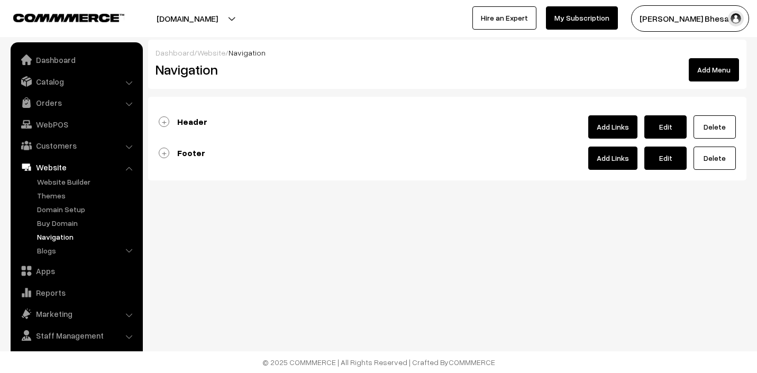
click at [164, 122] on link "Header" at bounding box center [183, 121] width 49 height 11
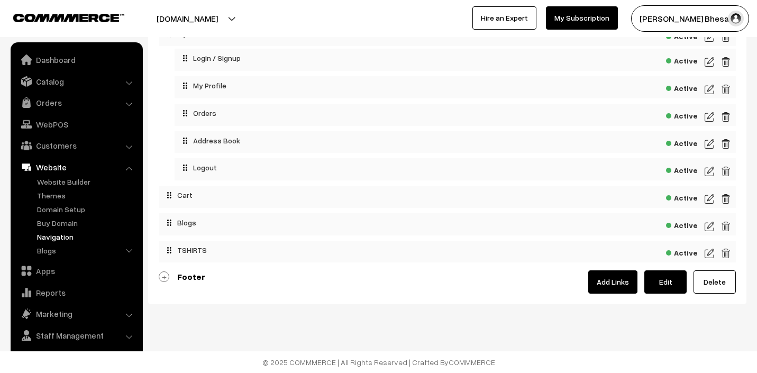
scroll to position [281, 0]
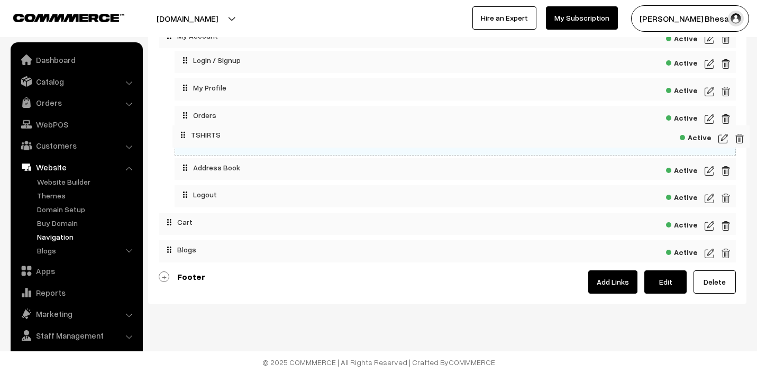
drag, startPoint x: 211, startPoint y: 249, endPoint x: 229, endPoint y: 115, distance: 135.5
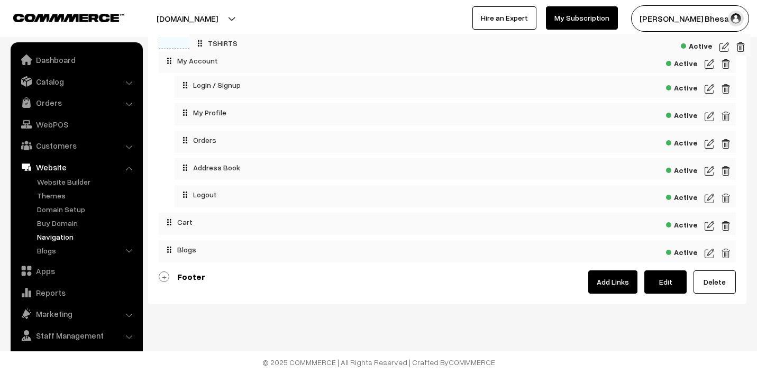
drag, startPoint x: 228, startPoint y: 142, endPoint x: 243, endPoint y: 44, distance: 98.4
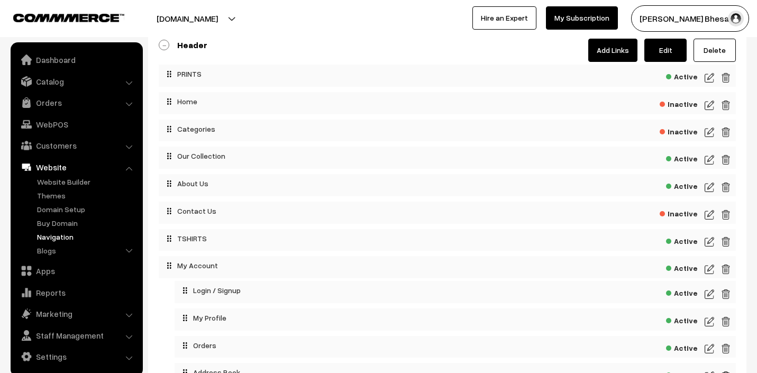
scroll to position [71, 0]
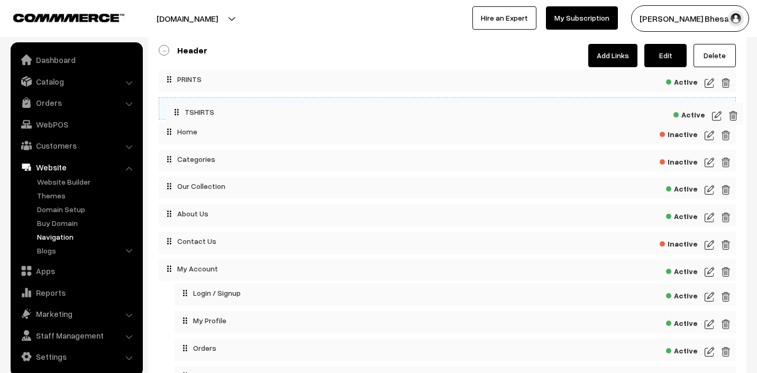
drag, startPoint x: 214, startPoint y: 243, endPoint x: 222, endPoint y: 109, distance: 134.5
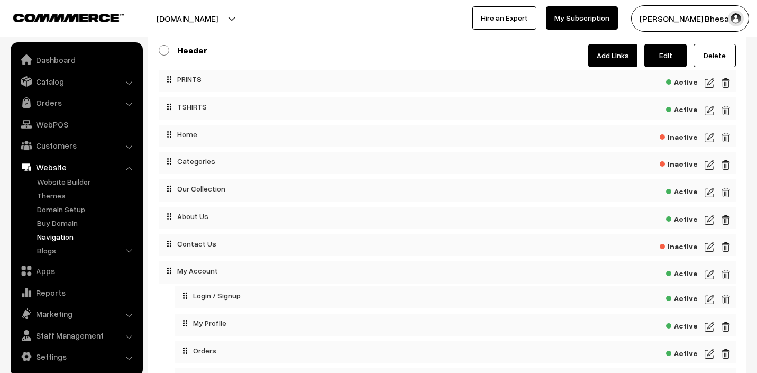
click at [706, 108] on img at bounding box center [709, 110] width 10 height 13
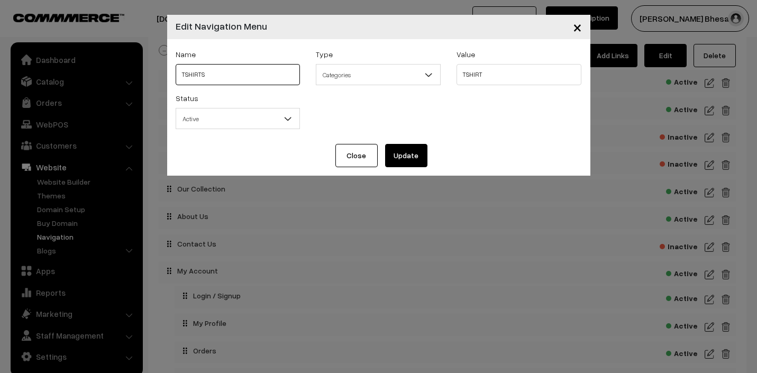
click at [250, 79] on input "TSHIRTS" at bounding box center [238, 74] width 125 height 21
type input "OVERSIZED TSHIRTS"
click at [408, 159] on button "Update" at bounding box center [406, 155] width 42 height 23
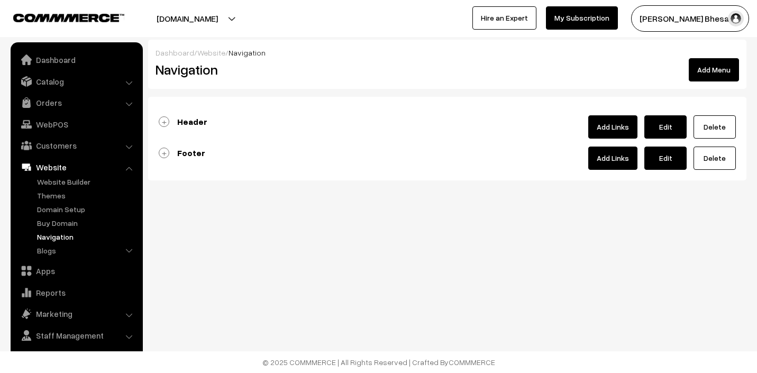
click at [171, 124] on link "Header" at bounding box center [183, 121] width 49 height 11
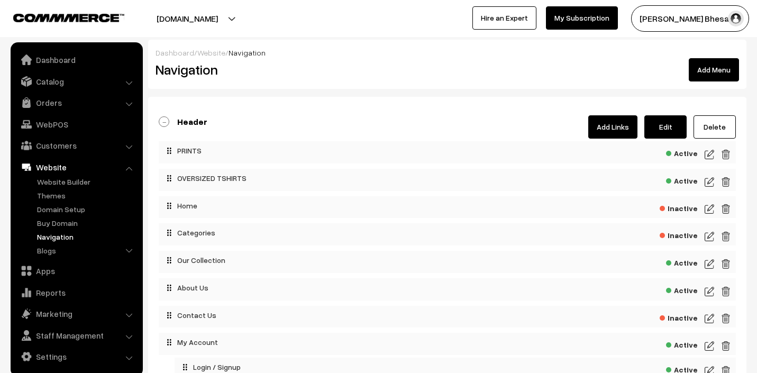
click at [714, 178] on div "Active" at bounding box center [447, 180] width 577 height 22
click at [712, 181] on img at bounding box center [709, 182] width 10 height 13
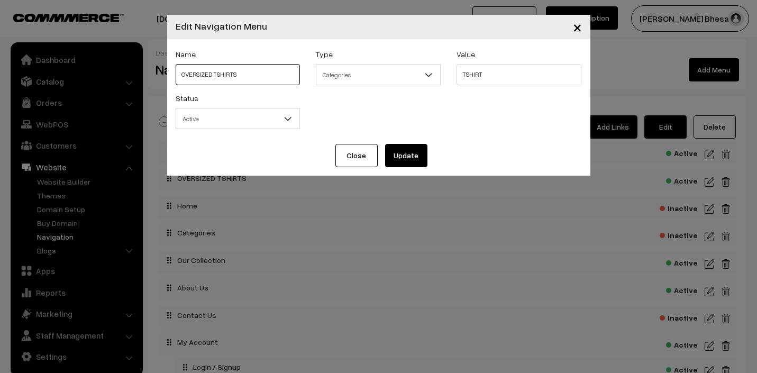
click at [214, 73] on input "OVERSIZED TSHIRTS" at bounding box center [238, 74] width 125 height 21
type input "OVERSIZED TEEs"
click at [402, 152] on button "Update" at bounding box center [406, 155] width 42 height 23
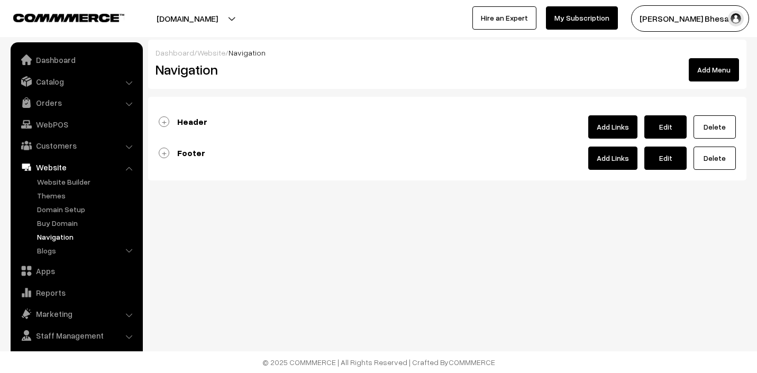
click at [163, 122] on link "Header" at bounding box center [183, 121] width 49 height 11
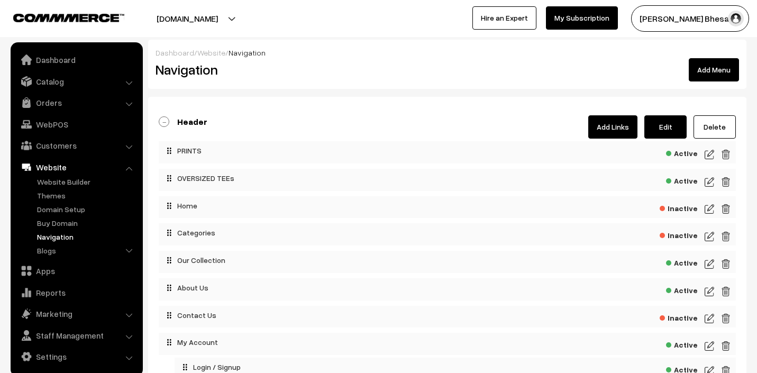
click at [623, 125] on link "Add Links" at bounding box center [612, 126] width 49 height 23
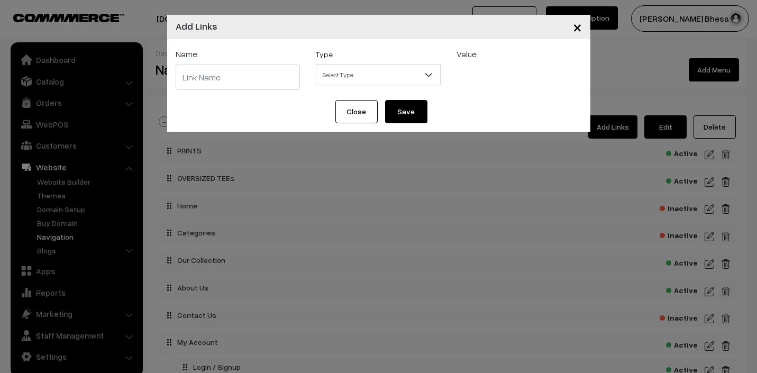
click at [248, 70] on input "text" at bounding box center [238, 77] width 125 height 25
type input "h"
type input "HOODIES"
click at [363, 71] on span "Select Type" at bounding box center [378, 75] width 124 height 19
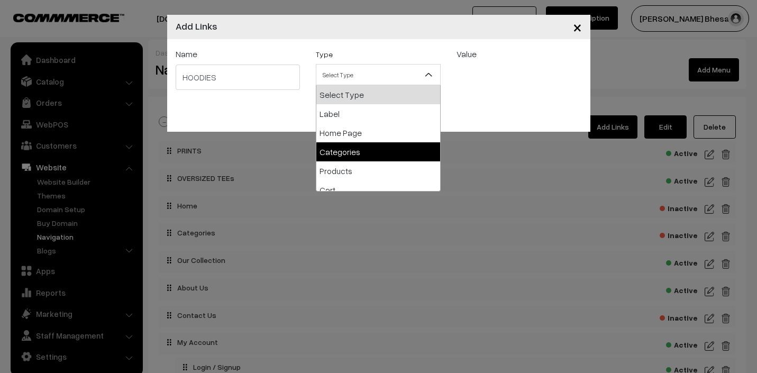
select select "categories"
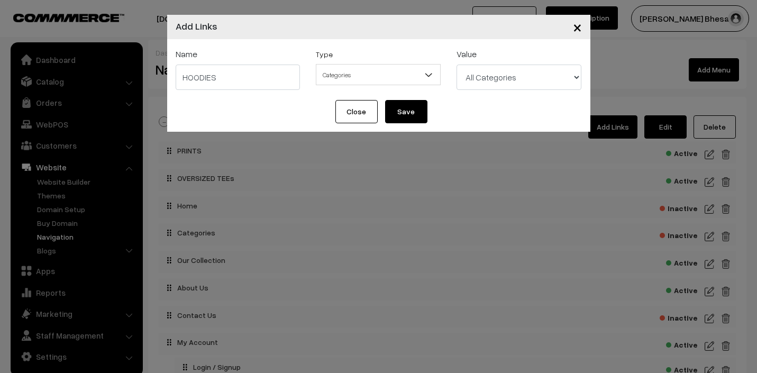
click at [503, 77] on select "All Categories PRINTS TSHIRT HOODIES TOTE BAGS ACCESSORIES u ok ? My favourites…" at bounding box center [518, 77] width 125 height 25
select select "28"
click at [406, 109] on button "Save" at bounding box center [406, 111] width 42 height 23
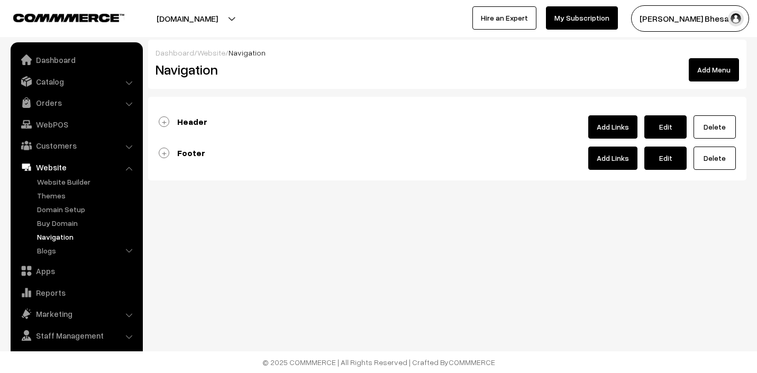
click at [163, 125] on link "Header" at bounding box center [183, 121] width 49 height 11
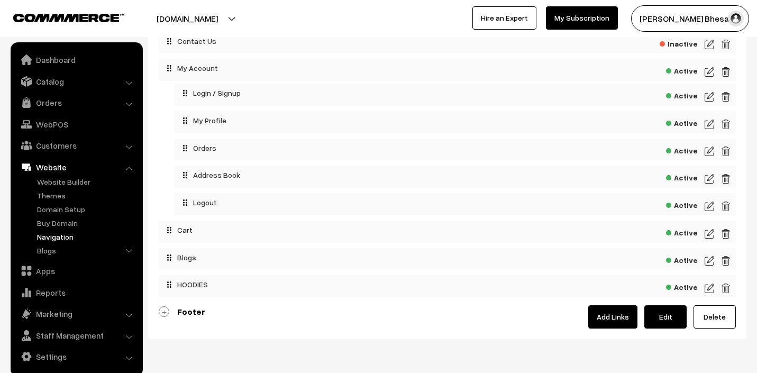
scroll to position [265, 0]
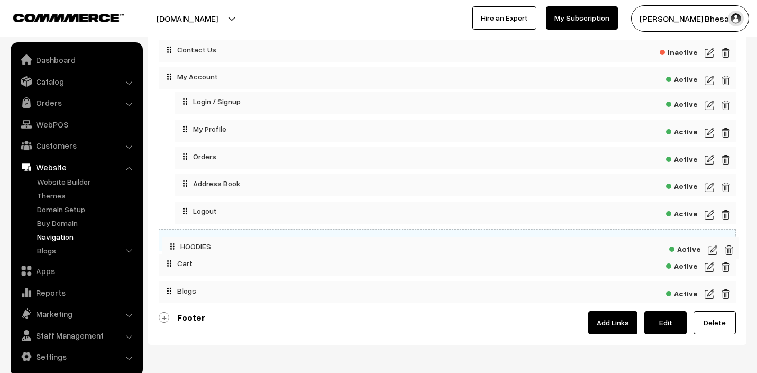
drag, startPoint x: 203, startPoint y: 287, endPoint x: 206, endPoint y: 238, distance: 48.3
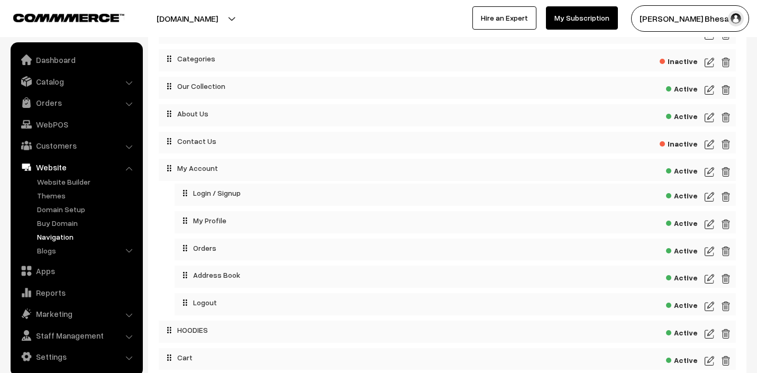
scroll to position [167, 0]
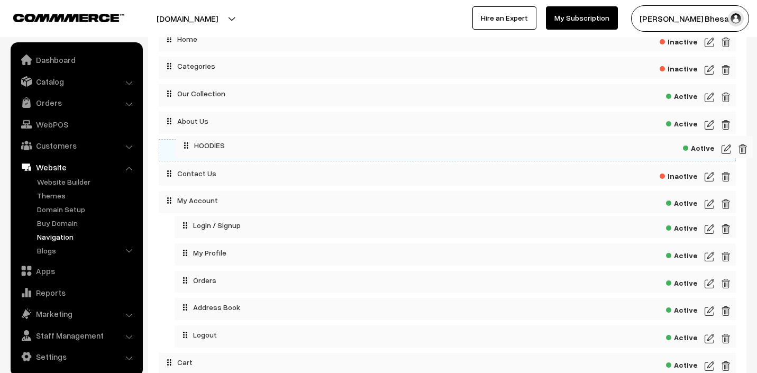
drag, startPoint x: 168, startPoint y: 337, endPoint x: 185, endPoint y: 138, distance: 200.0
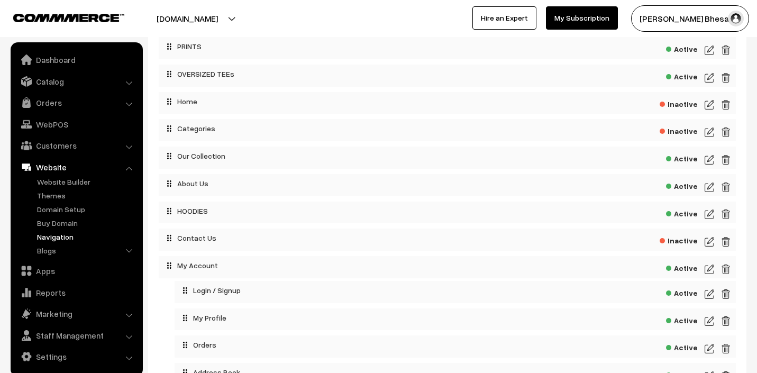
scroll to position [90, 0]
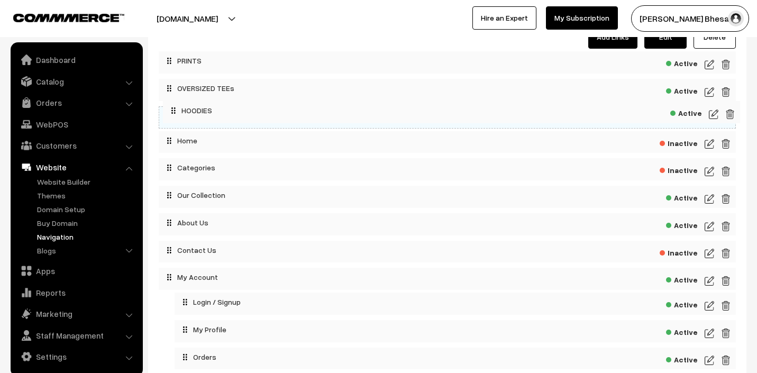
drag, startPoint x: 171, startPoint y: 226, endPoint x: 174, endPoint y: 111, distance: 115.8
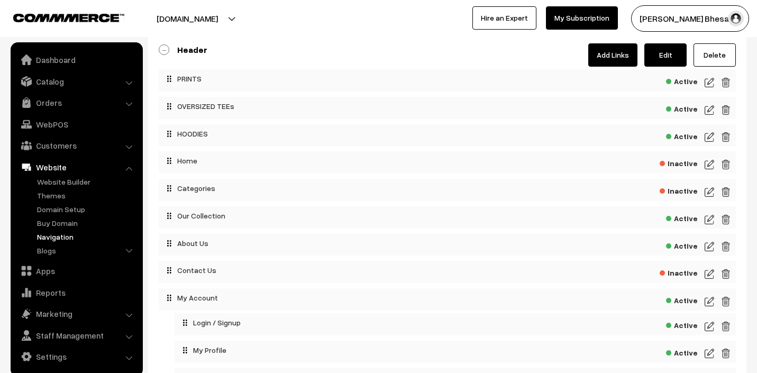
scroll to position [63, 0]
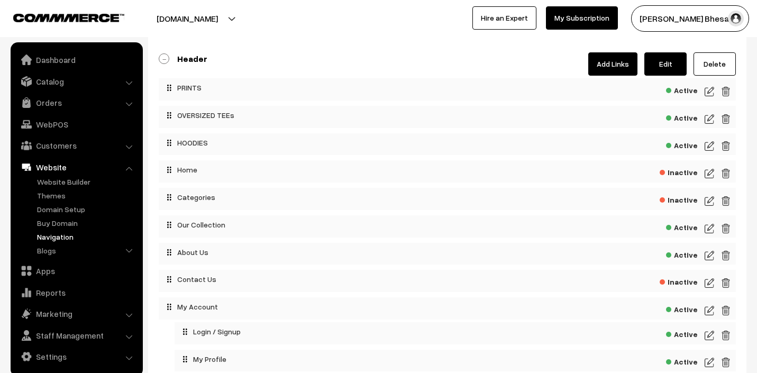
click at [613, 62] on link "Add Links" at bounding box center [612, 63] width 49 height 23
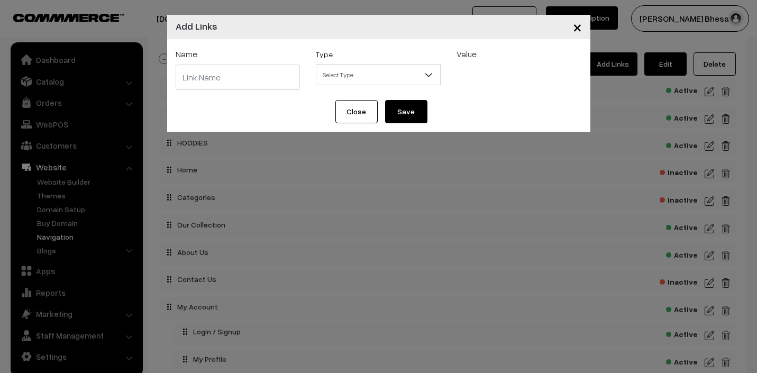
click at [244, 79] on input "text" at bounding box center [238, 77] width 125 height 25
click at [211, 83] on input "text" at bounding box center [238, 77] width 125 height 25
type input "TOTE BAGS"
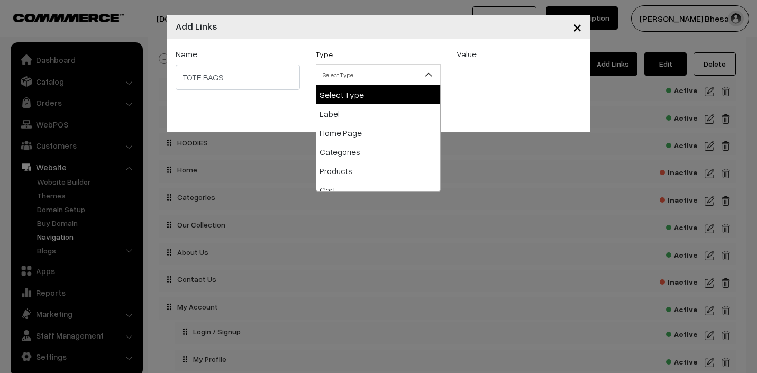
click at [370, 80] on span "Select Type" at bounding box center [378, 75] width 124 height 19
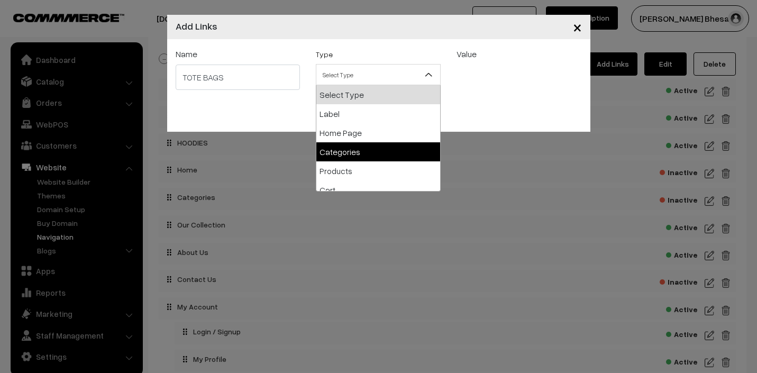
select select "categories"
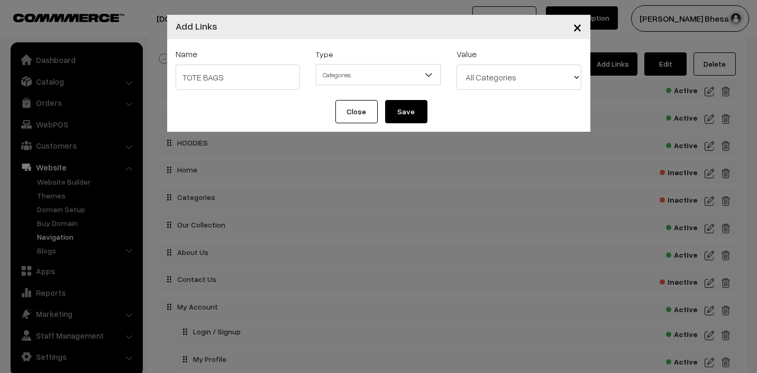
click at [499, 72] on select "All Categories PRINTS TSHIRT HOODIES TOTE BAGS ACCESSORIES u ok ? My favourites…" at bounding box center [518, 77] width 125 height 25
select select "27"
click at [403, 108] on button "Save" at bounding box center [406, 111] width 42 height 23
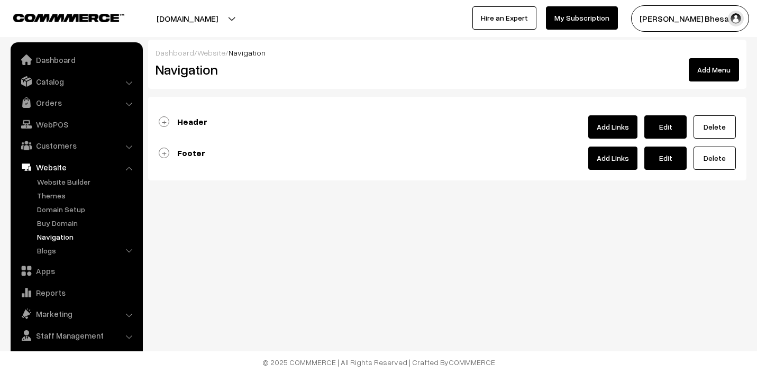
click at [193, 125] on b "Header" at bounding box center [192, 121] width 30 height 11
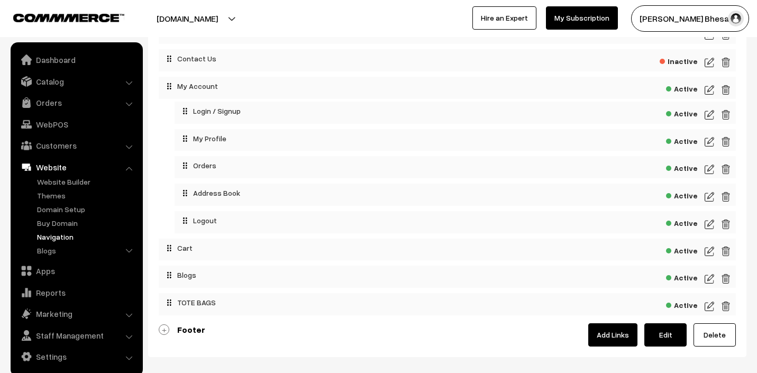
scroll to position [284, 0]
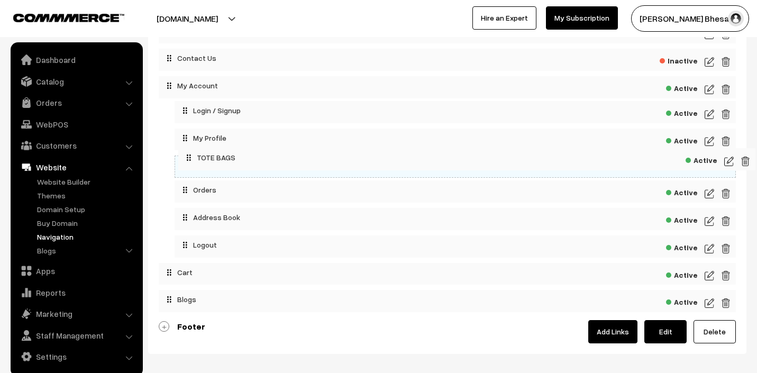
drag, startPoint x: 167, startPoint y: 301, endPoint x: 192, endPoint y: 131, distance: 172.1
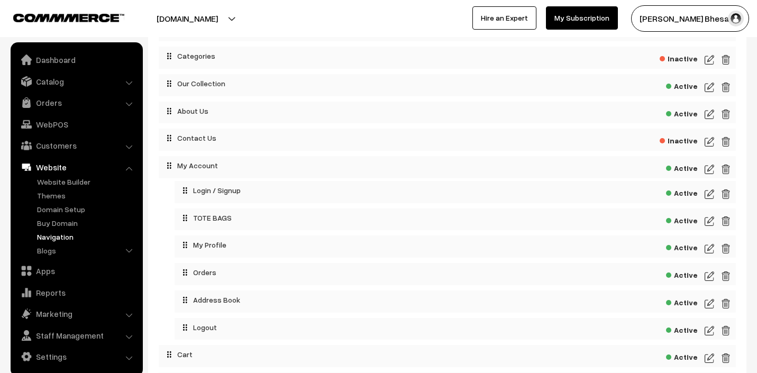
scroll to position [199, 0]
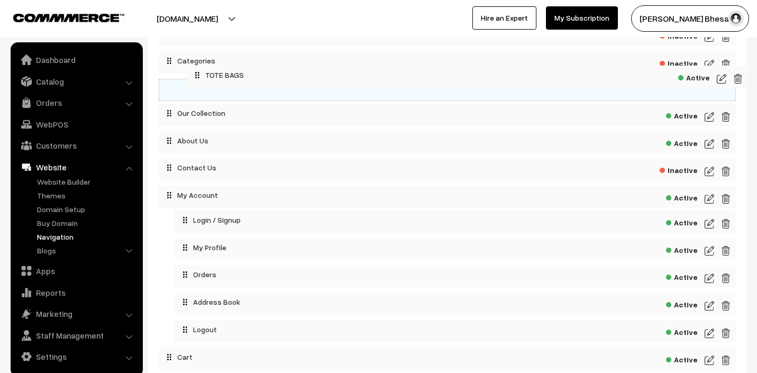
drag, startPoint x: 185, startPoint y: 225, endPoint x: 196, endPoint y: 83, distance: 142.7
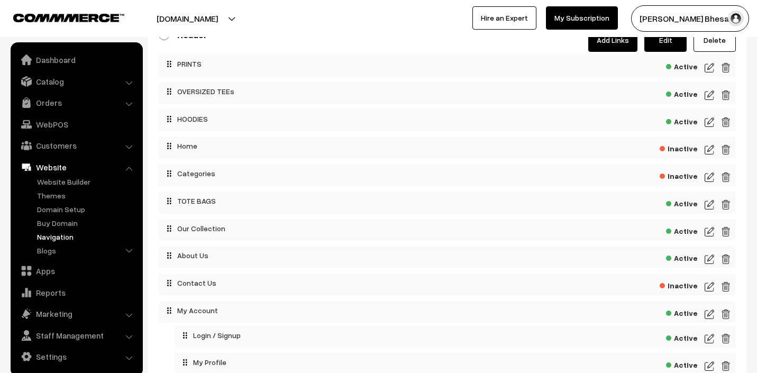
scroll to position [66, 0]
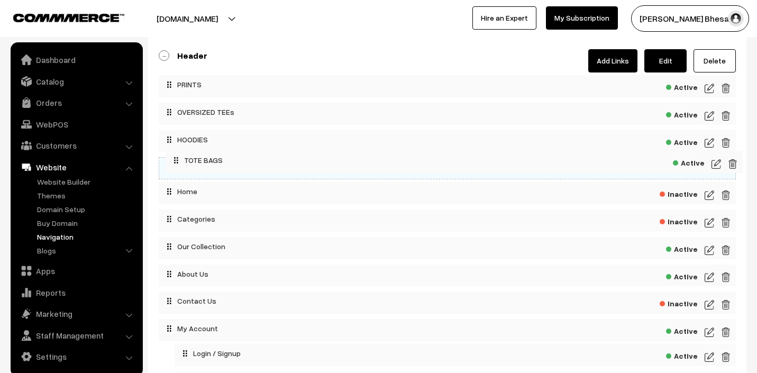
drag, startPoint x: 170, startPoint y: 219, endPoint x: 177, endPoint y: 161, distance: 58.6
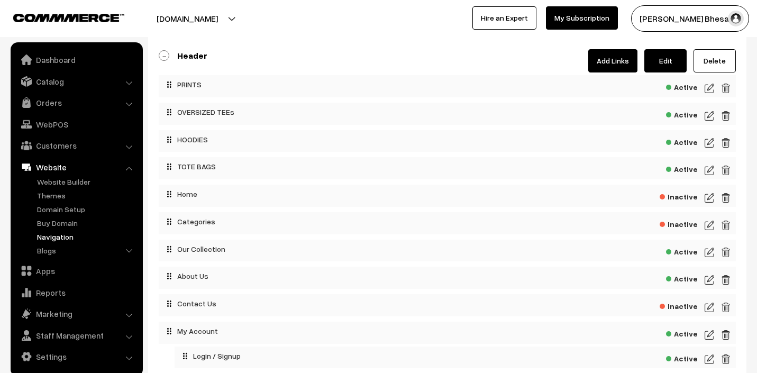
click at [710, 252] on img at bounding box center [709, 252] width 10 height 13
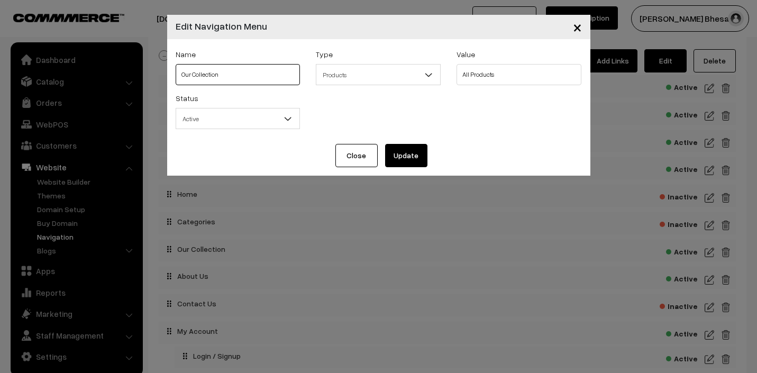
click at [294, 73] on input "Our Collection" at bounding box center [238, 74] width 125 height 21
type input "OUR COLLECTION"
click at [406, 152] on button "Update" at bounding box center [406, 155] width 42 height 23
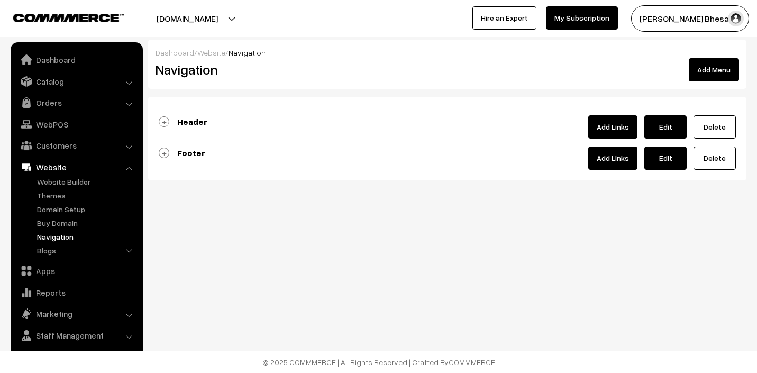
click at [165, 125] on link "Header" at bounding box center [183, 121] width 49 height 11
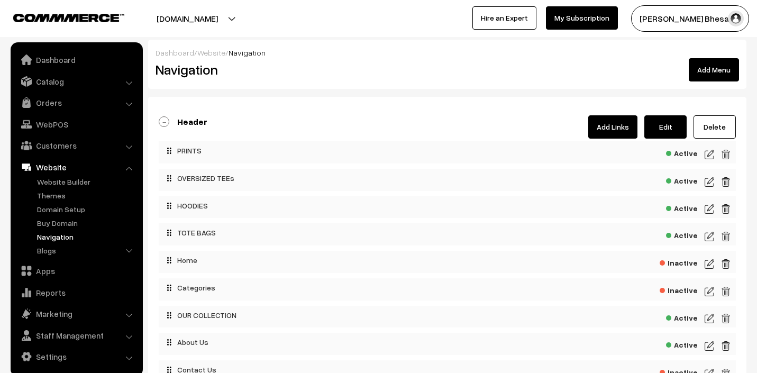
click at [611, 131] on link "Add Links" at bounding box center [612, 126] width 49 height 23
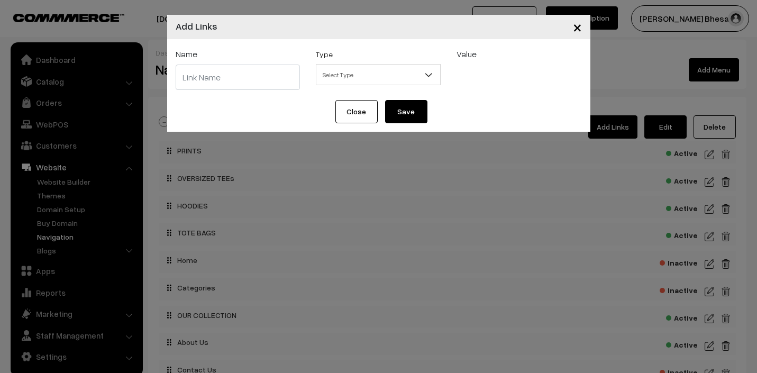
click at [242, 73] on input "text" at bounding box center [238, 77] width 125 height 25
type input "ACCESSORIES"
click at [347, 73] on span "Select Type" at bounding box center [378, 75] width 124 height 19
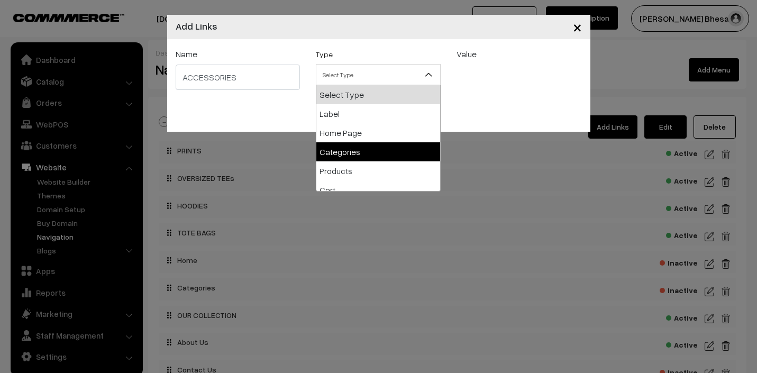
select select "categories"
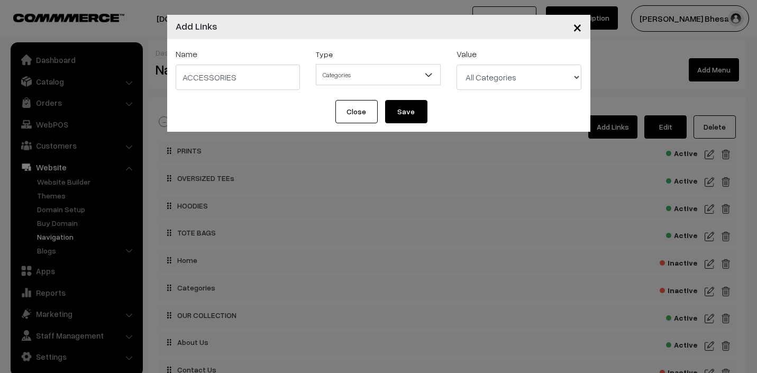
click at [479, 82] on select "All Categories PRINTS TSHIRT HOODIES TOTE BAGS ACCESSORIES u ok ? My favourites…" at bounding box center [518, 77] width 125 height 25
select select "29"
click at [399, 112] on button "Save" at bounding box center [406, 111] width 42 height 23
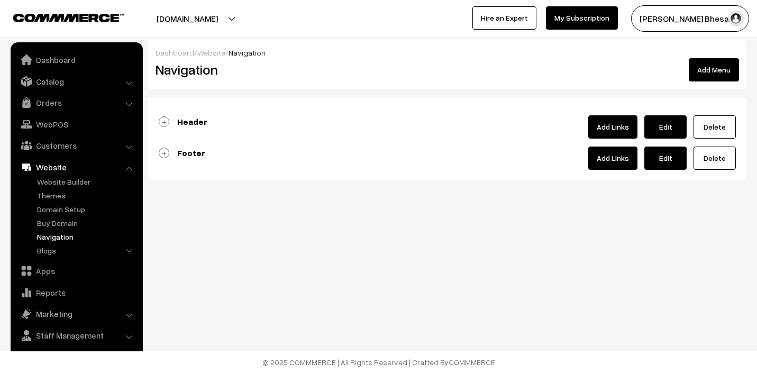
click at [164, 119] on link "Header" at bounding box center [183, 121] width 49 height 11
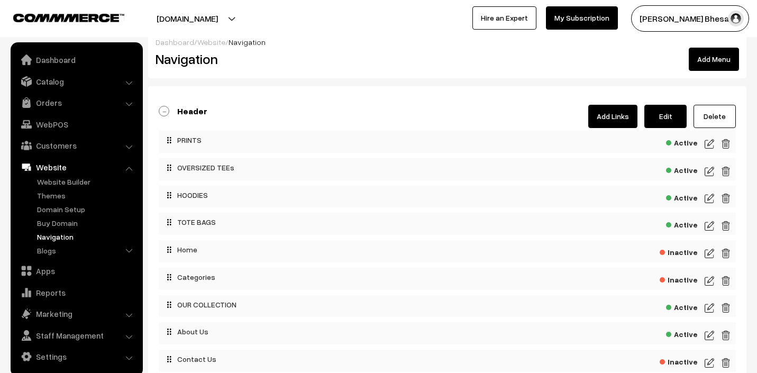
scroll to position [10, 0]
click at [705, 170] on img at bounding box center [709, 171] width 10 height 13
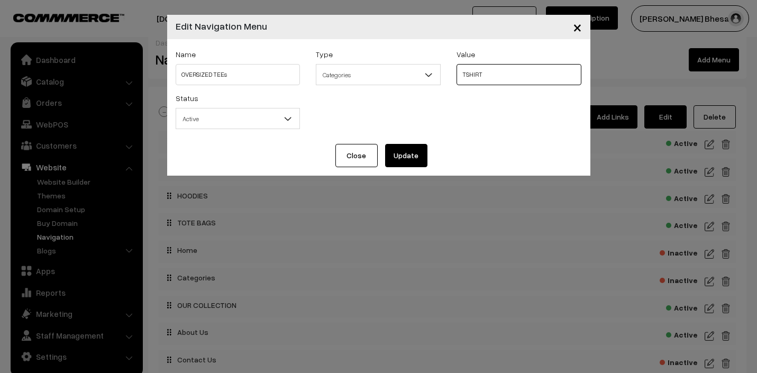
click at [492, 79] on select "All Categories PRINTS TSHIRT HOODIES TOTE BAGS ACCESSORIES u ok ? My favourites…" at bounding box center [518, 74] width 125 height 21
select select "0"
click at [407, 154] on button "Update" at bounding box center [406, 155] width 42 height 23
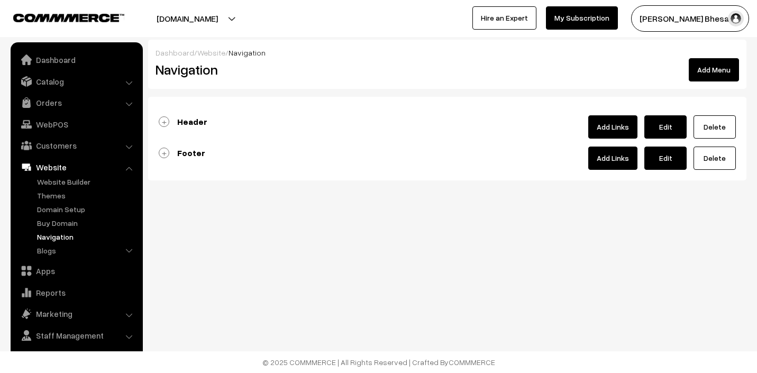
click at [162, 117] on link "Header" at bounding box center [183, 121] width 49 height 11
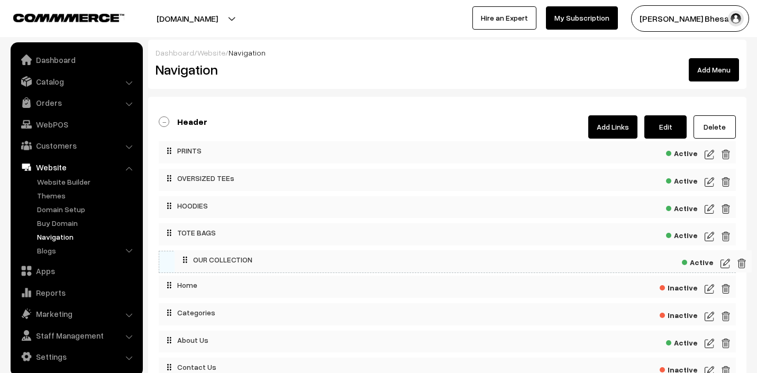
drag, startPoint x: 218, startPoint y: 317, endPoint x: 242, endPoint y: 324, distance: 24.3
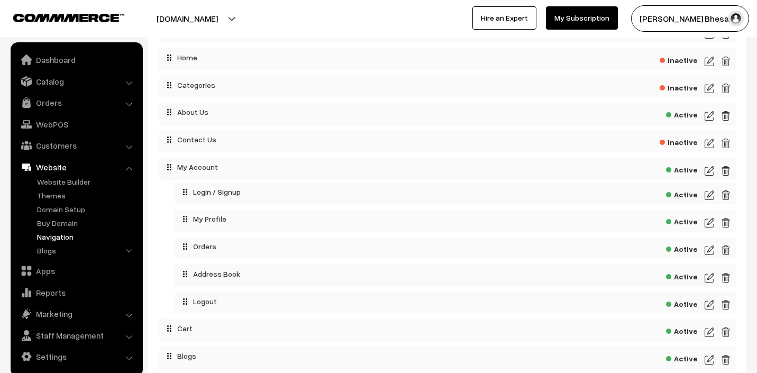
scroll to position [260, 0]
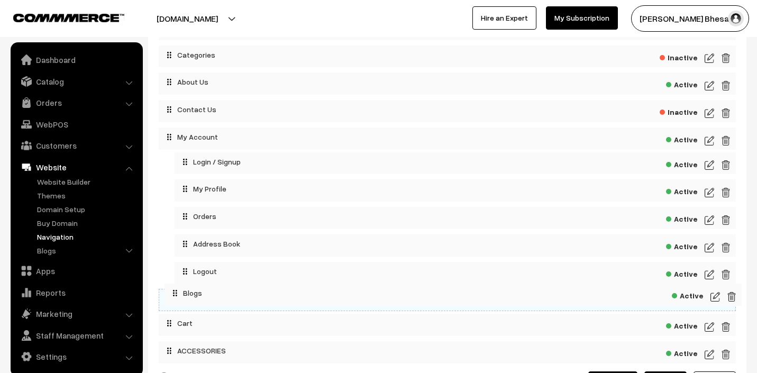
drag, startPoint x: 200, startPoint y: 326, endPoint x: 206, endPoint y: 293, distance: 33.3
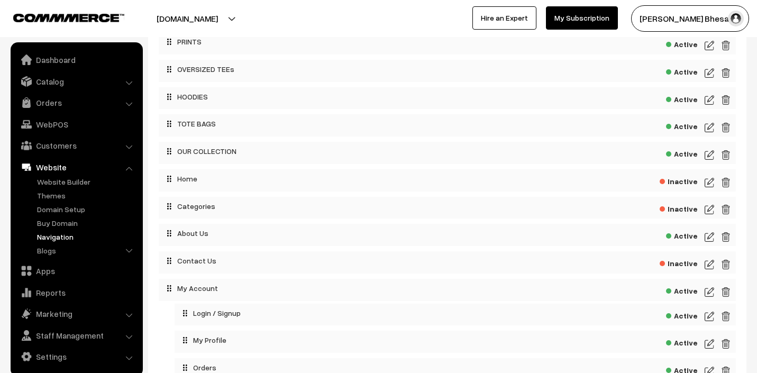
scroll to position [124, 0]
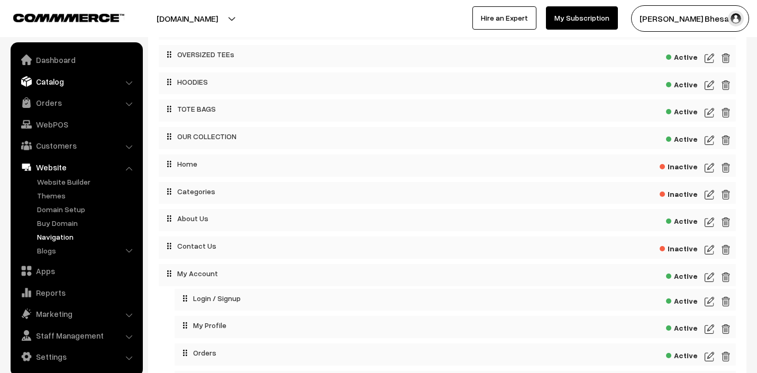
click at [89, 87] on link "Catalog" at bounding box center [76, 81] width 126 height 19
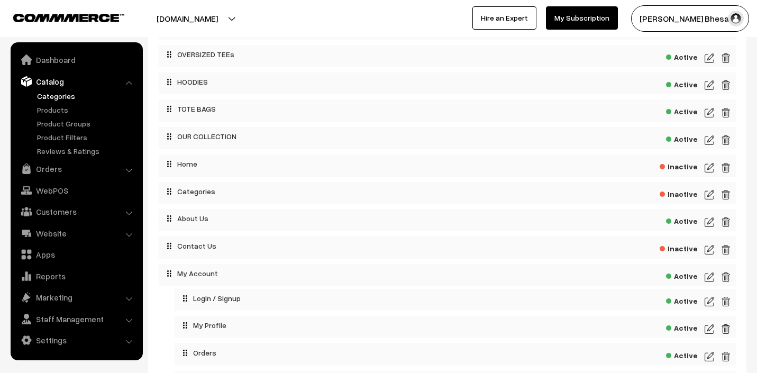
click at [64, 94] on link "Categories" at bounding box center [86, 95] width 105 height 11
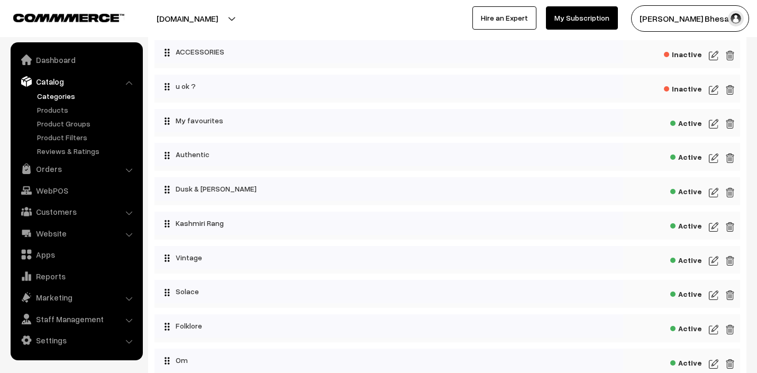
scroll to position [179, 0]
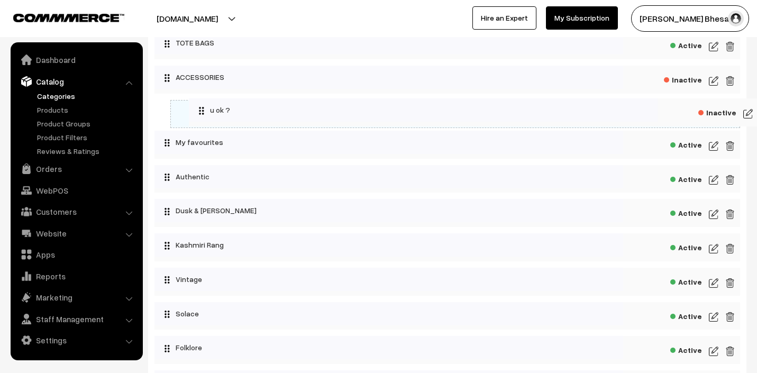
drag, startPoint x: 209, startPoint y: 117, endPoint x: 244, endPoint y: 116, distance: 34.9
drag, startPoint x: 233, startPoint y: 116, endPoint x: 212, endPoint y: 116, distance: 21.1
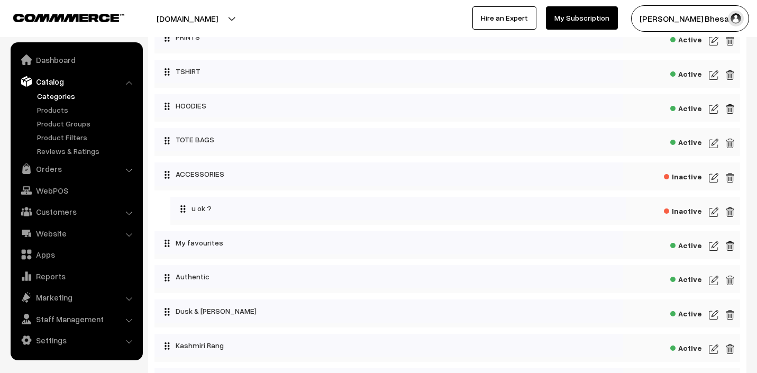
scroll to position [81, 0]
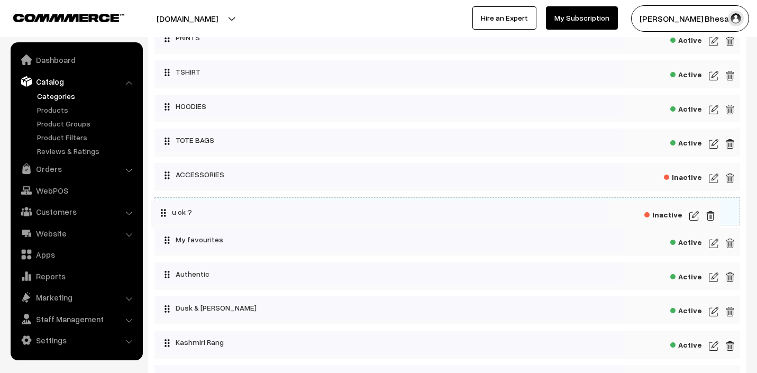
drag, startPoint x: 228, startPoint y: 208, endPoint x: 209, endPoint y: 211, distance: 19.3
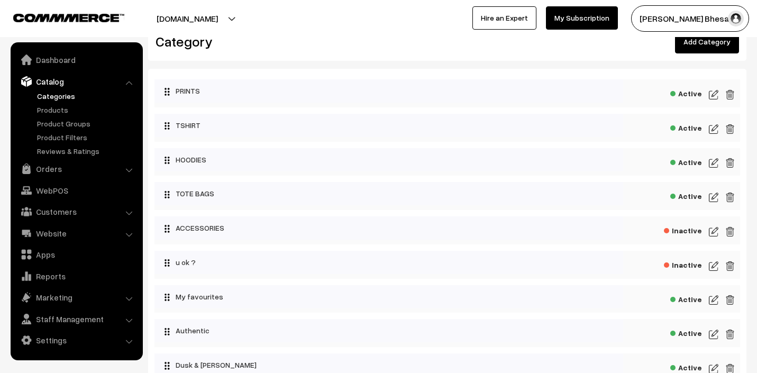
scroll to position [0, 0]
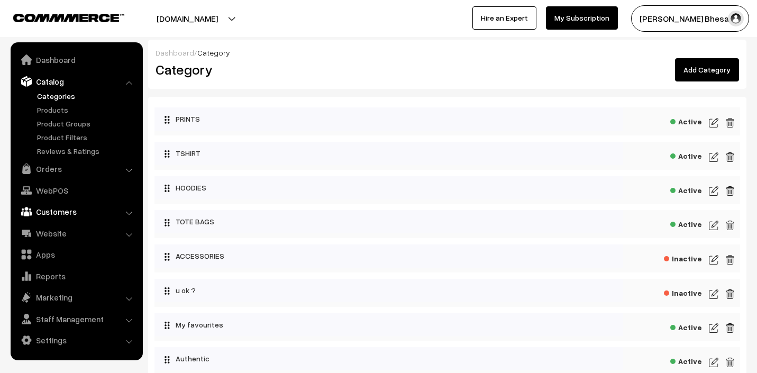
click at [80, 213] on link "Customers" at bounding box center [76, 211] width 126 height 19
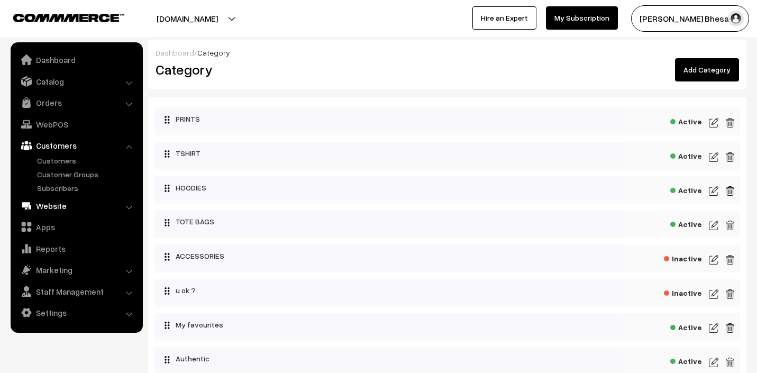
click at [71, 208] on link "Website" at bounding box center [76, 205] width 126 height 19
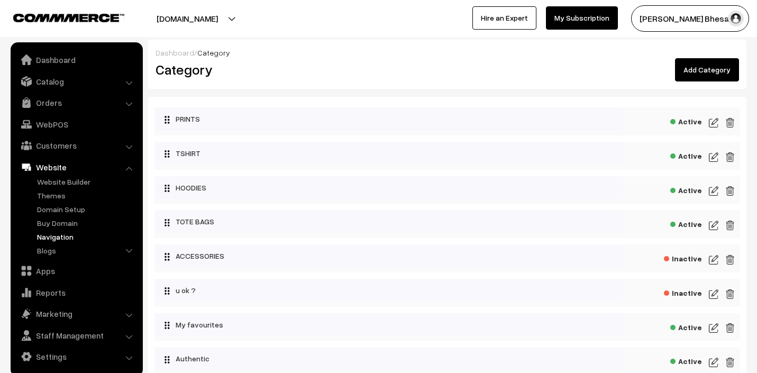
click at [63, 235] on link "Navigation" at bounding box center [86, 236] width 105 height 11
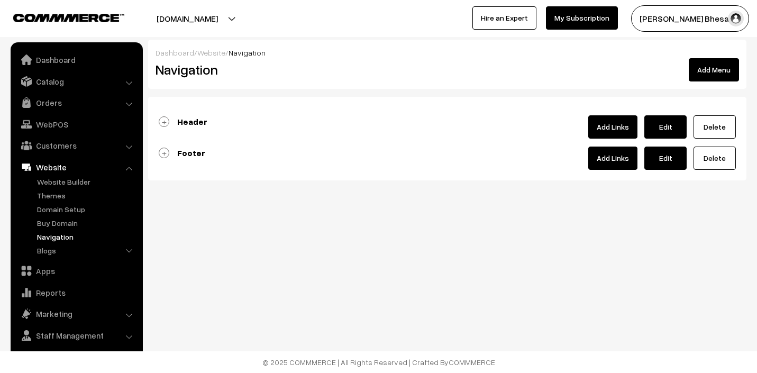
click at [164, 123] on link "Header" at bounding box center [183, 121] width 49 height 11
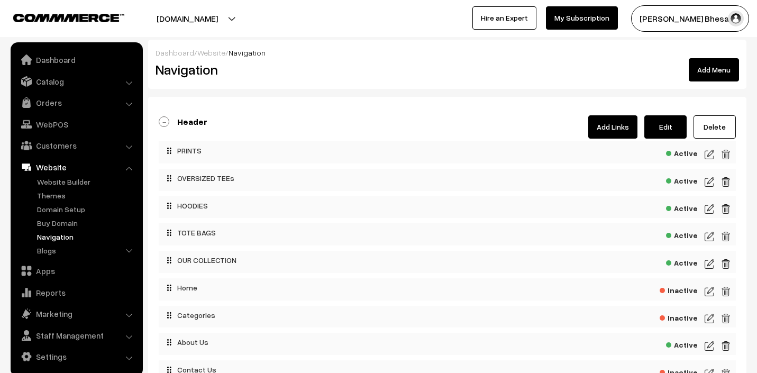
click at [688, 152] on span "Active" at bounding box center [682, 151] width 32 height 13
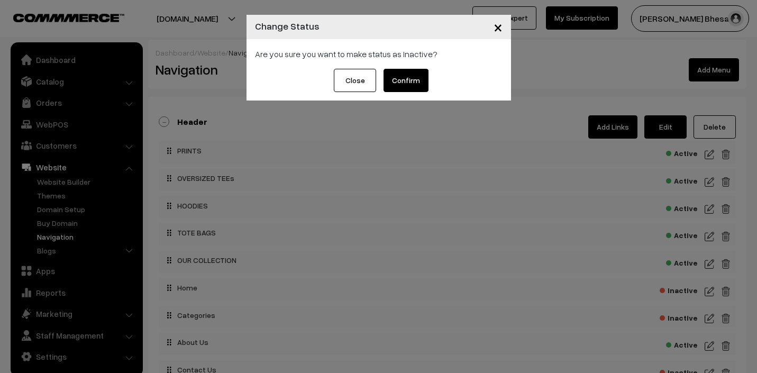
click at [418, 75] on button "Confirm" at bounding box center [405, 80] width 45 height 23
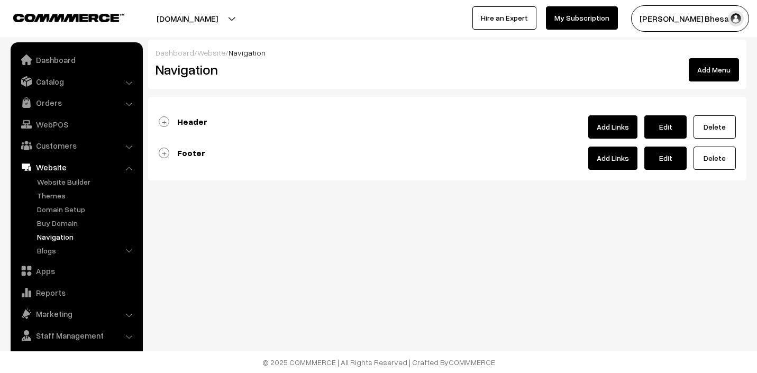
click at [164, 120] on link "Header" at bounding box center [183, 121] width 49 height 11
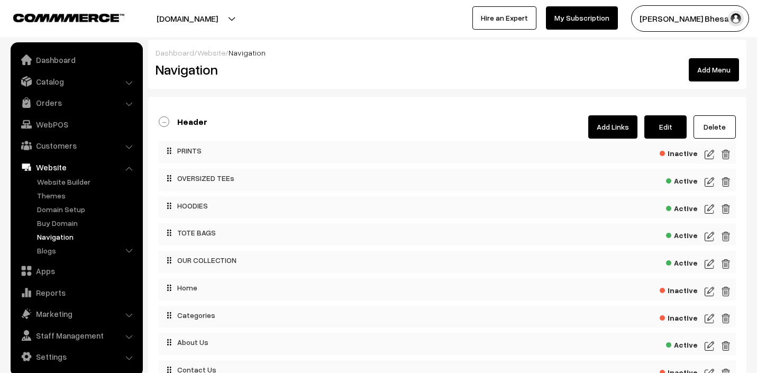
click at [687, 181] on span "Active" at bounding box center [682, 179] width 32 height 13
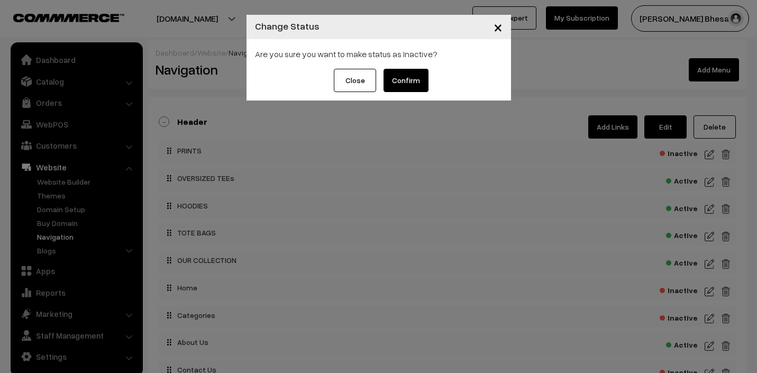
click at [407, 82] on button "Confirm" at bounding box center [405, 80] width 45 height 23
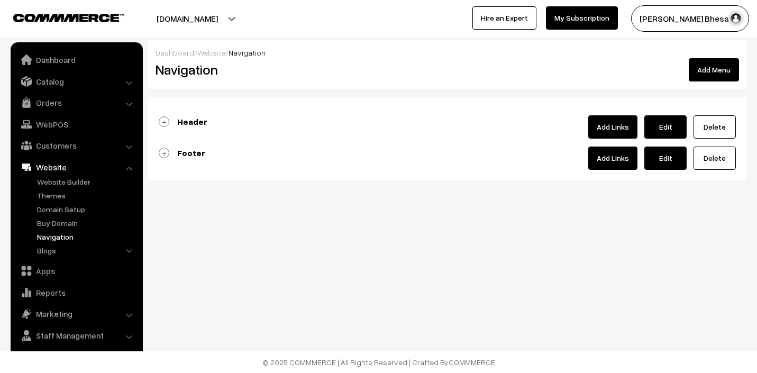
click at [164, 123] on link "Header" at bounding box center [183, 121] width 49 height 11
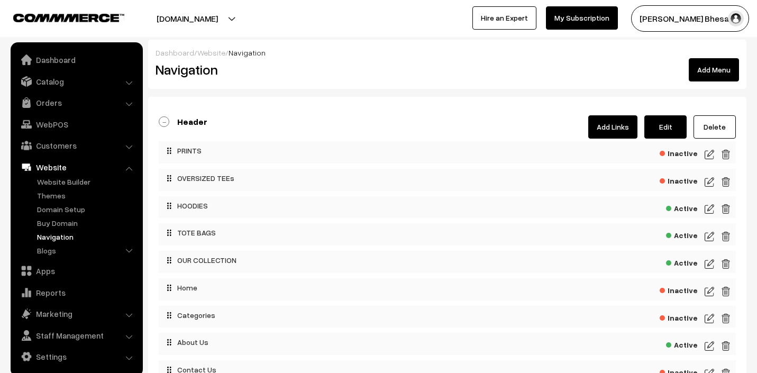
click at [680, 207] on span "Active" at bounding box center [682, 206] width 32 height 13
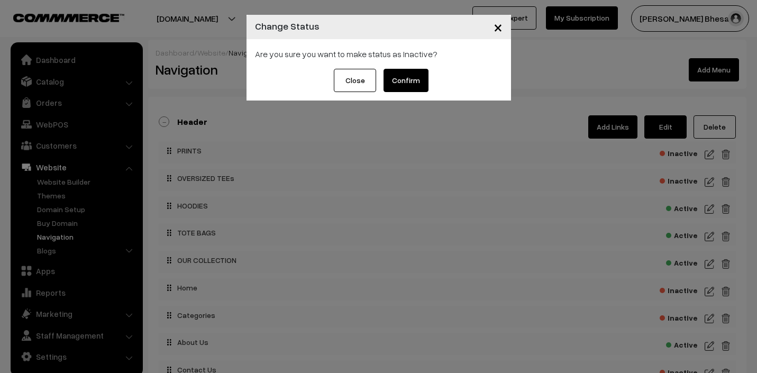
click at [404, 78] on button "Confirm" at bounding box center [405, 80] width 45 height 23
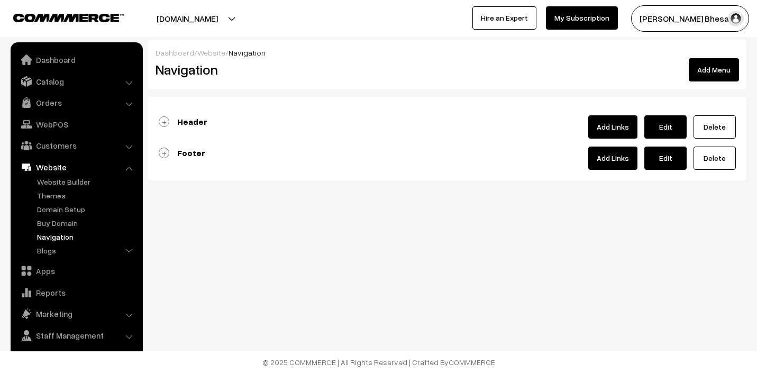
click at [168, 120] on link "Header" at bounding box center [183, 121] width 49 height 11
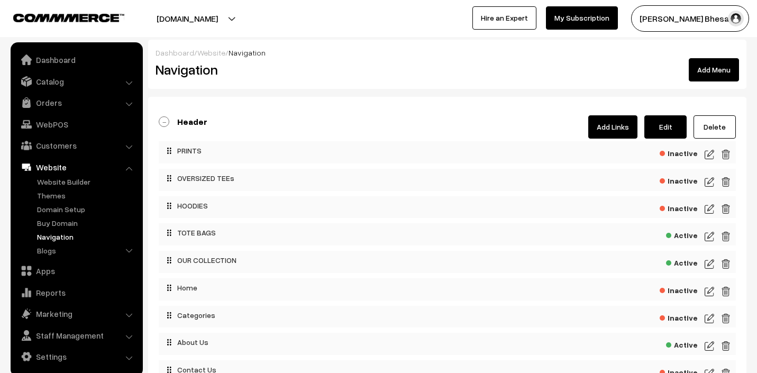
click at [684, 232] on span "Active" at bounding box center [682, 233] width 32 height 13
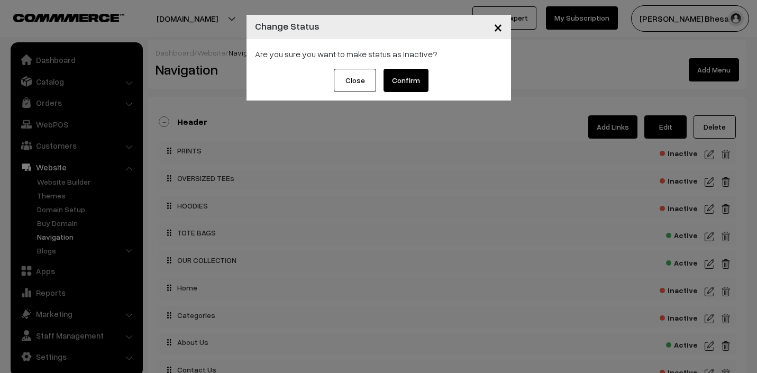
click at [406, 85] on button "Confirm" at bounding box center [405, 80] width 45 height 23
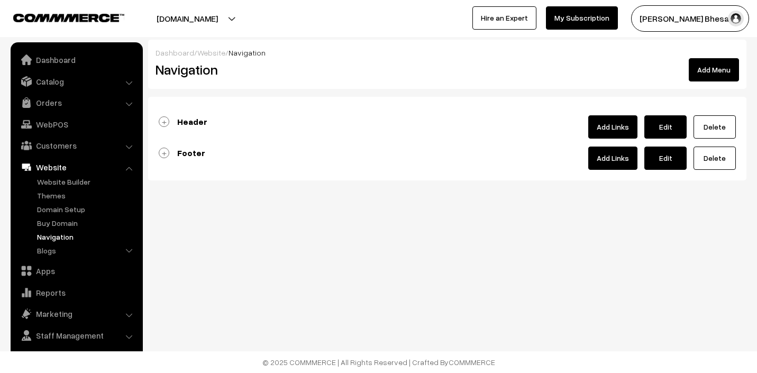
click at [162, 117] on link "Header" at bounding box center [183, 121] width 49 height 11
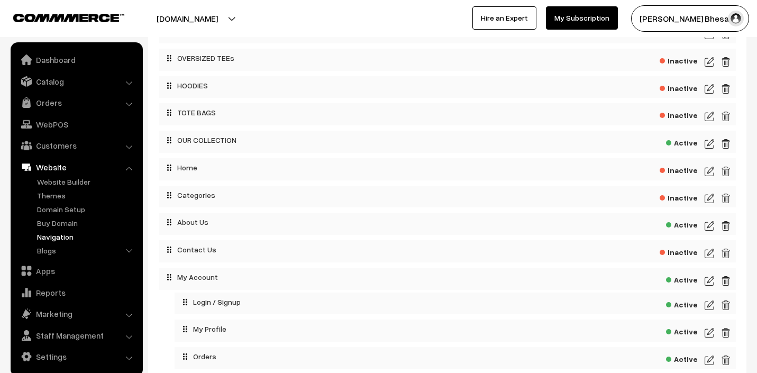
scroll to position [121, 0]
click at [687, 194] on span "Inactive" at bounding box center [678, 195] width 38 height 13
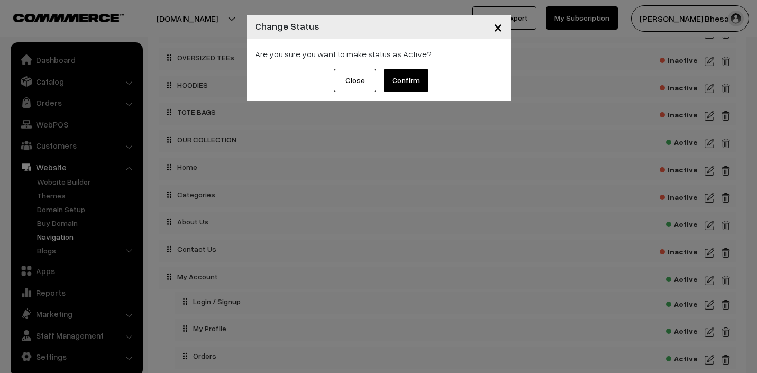
click at [416, 87] on button "Confirm" at bounding box center [405, 80] width 45 height 23
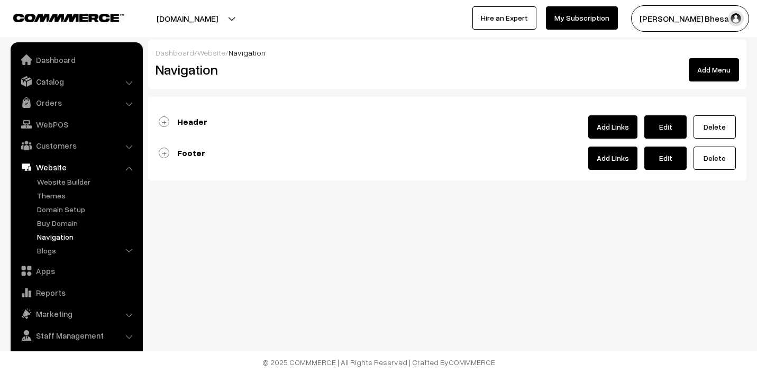
click at [163, 121] on link "Header" at bounding box center [183, 121] width 49 height 11
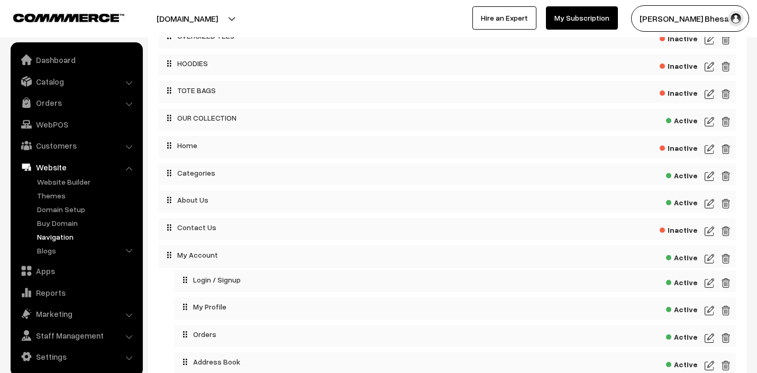
scroll to position [141, 0]
click at [708, 180] on img at bounding box center [709, 177] width 10 height 13
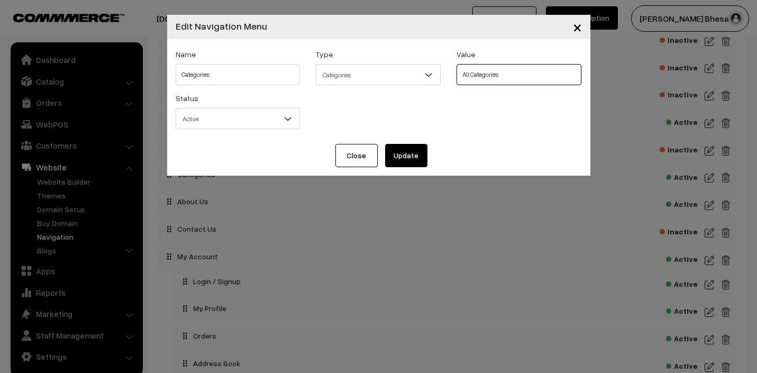
click at [498, 76] on select "All Categories PRINTS TSHIRT HOODIES TOTE BAGS ACCESSORIES u ok ? My favourites…" at bounding box center [518, 74] width 125 height 21
click at [245, 77] on input "Categories" at bounding box center [238, 74] width 125 height 21
type input "THEMES"
click at [413, 158] on button "Update" at bounding box center [406, 155] width 42 height 23
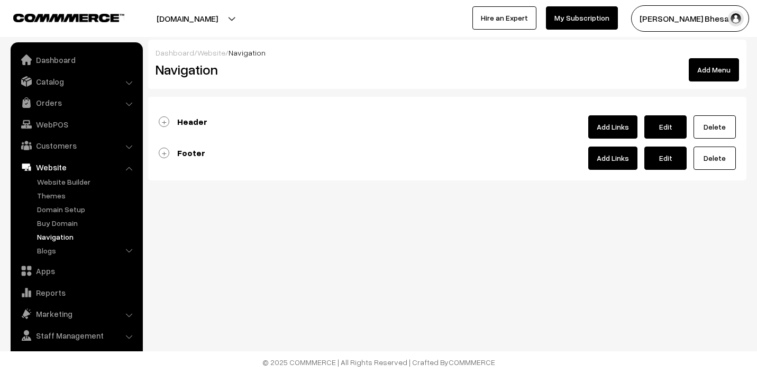
click at [167, 121] on link "Header" at bounding box center [183, 121] width 49 height 11
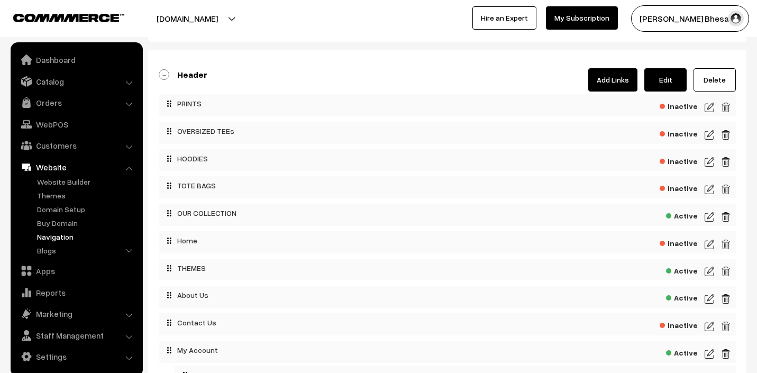
scroll to position [49, 0]
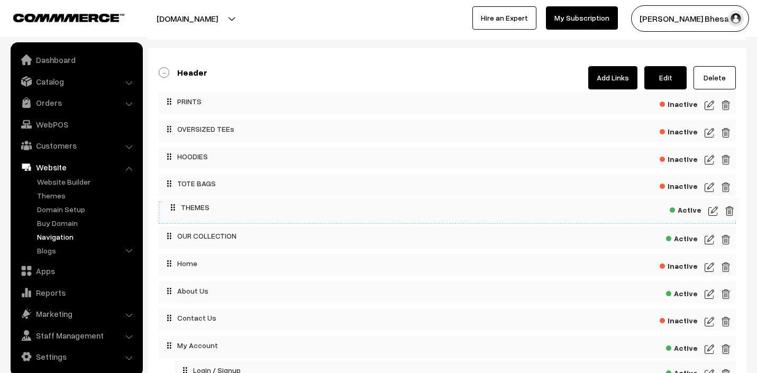
drag, startPoint x: 228, startPoint y: 264, endPoint x: 233, endPoint y: 206, distance: 58.3
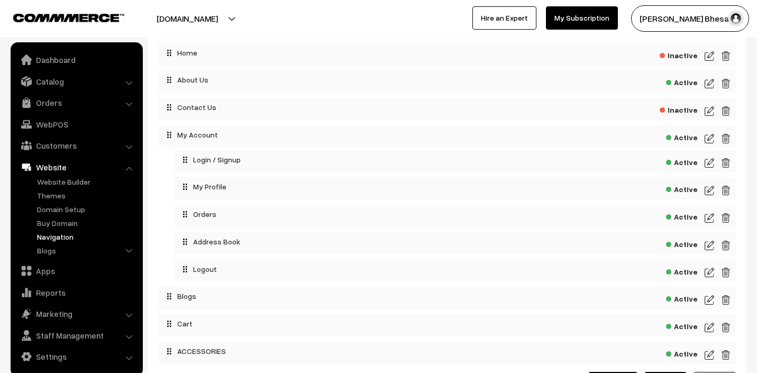
scroll to position [260, 0]
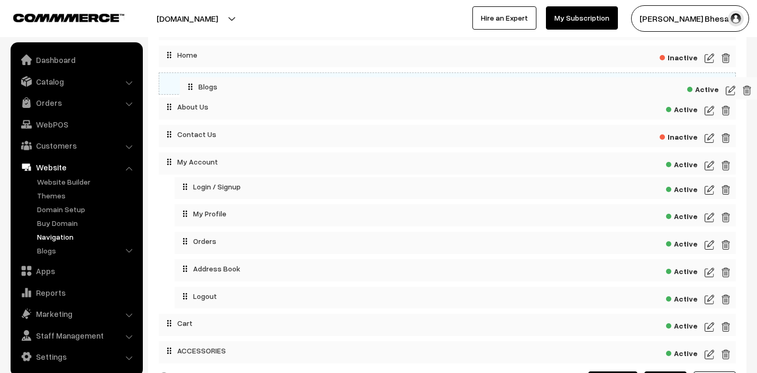
drag, startPoint x: 209, startPoint y: 298, endPoint x: 231, endPoint y: 84, distance: 215.2
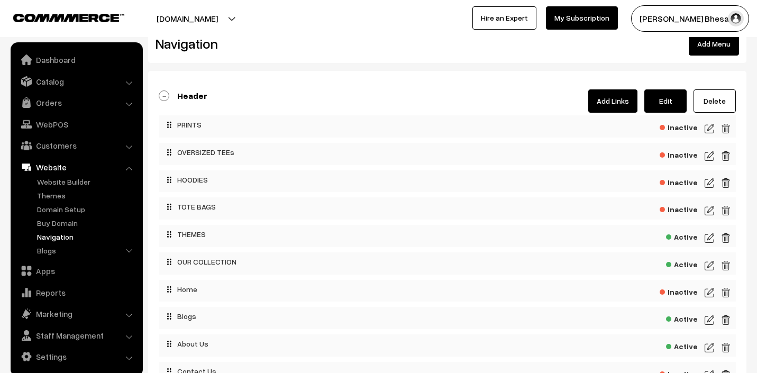
scroll to position [0, 0]
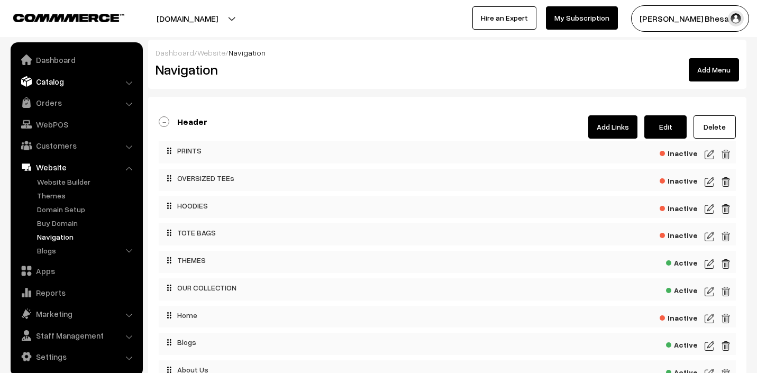
click at [62, 86] on link "Catalog" at bounding box center [76, 81] width 126 height 19
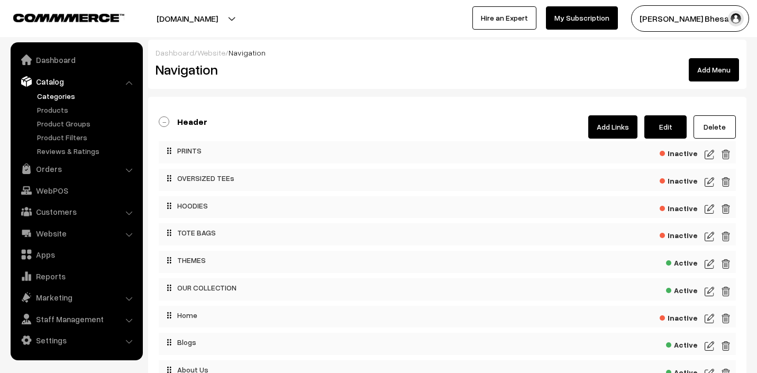
click at [61, 97] on link "Categories" at bounding box center [86, 95] width 105 height 11
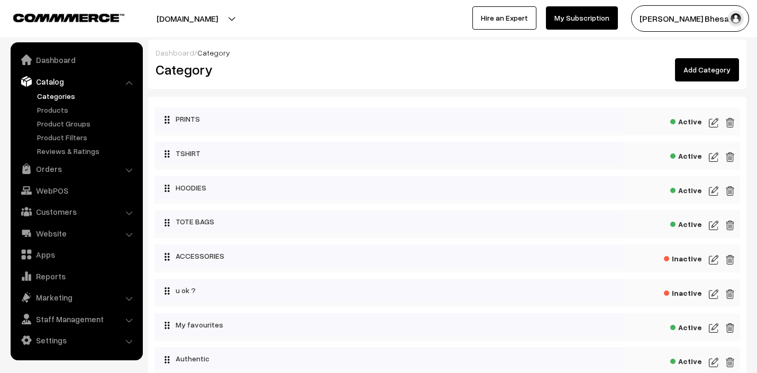
click at [691, 119] on span "Active" at bounding box center [686, 120] width 32 height 13
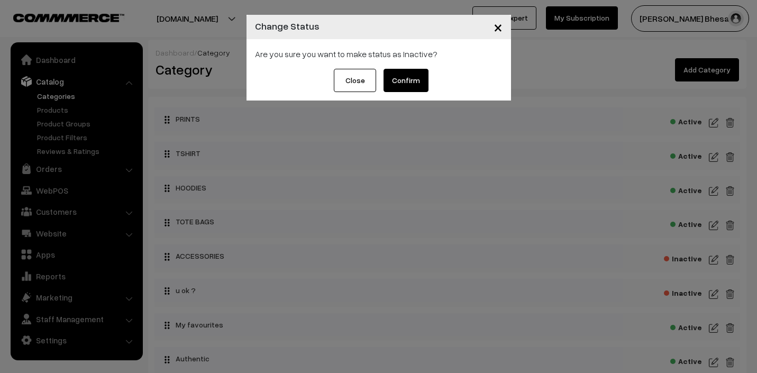
click at [409, 84] on button "Confirm" at bounding box center [405, 80] width 45 height 23
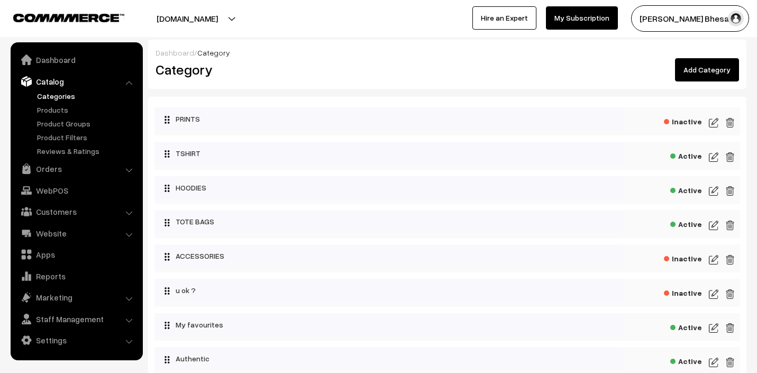
click at [695, 156] on span "Active" at bounding box center [686, 154] width 32 height 13
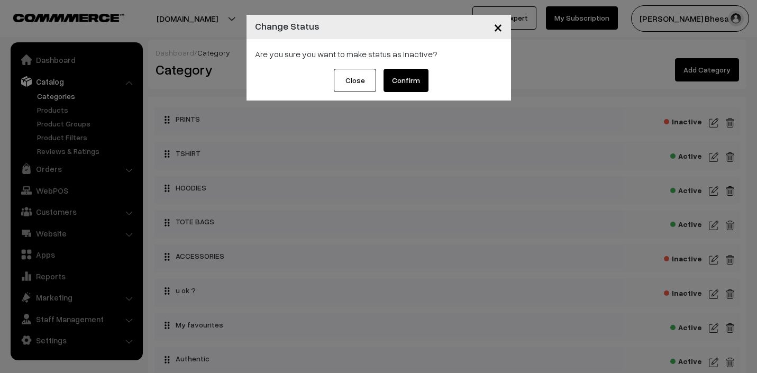
click at [412, 79] on button "Confirm" at bounding box center [405, 80] width 45 height 23
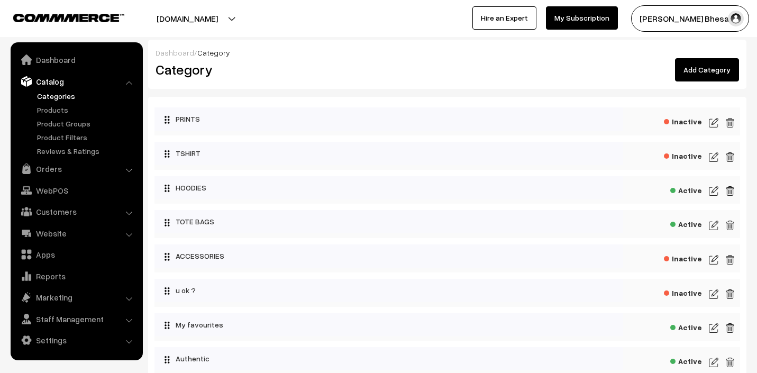
click at [682, 186] on span "Active" at bounding box center [686, 188] width 32 height 13
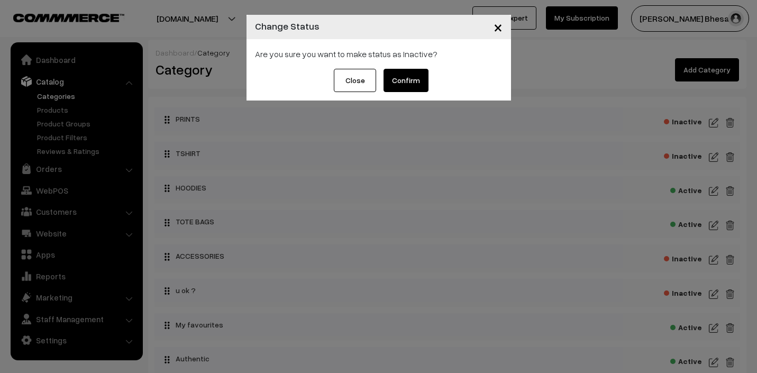
click at [403, 80] on button "Confirm" at bounding box center [405, 80] width 45 height 23
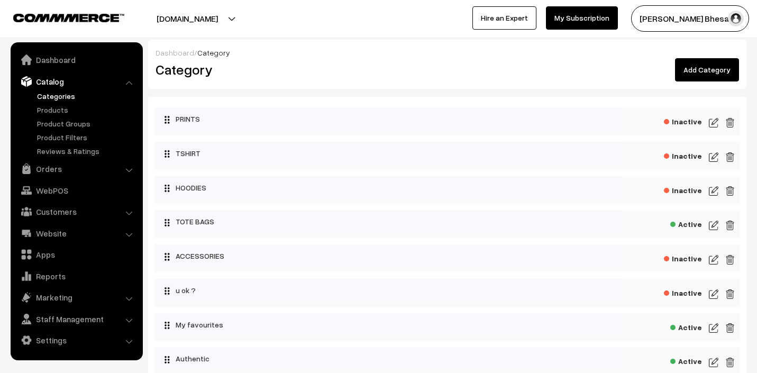
click at [693, 227] on span "Active" at bounding box center [686, 222] width 32 height 13
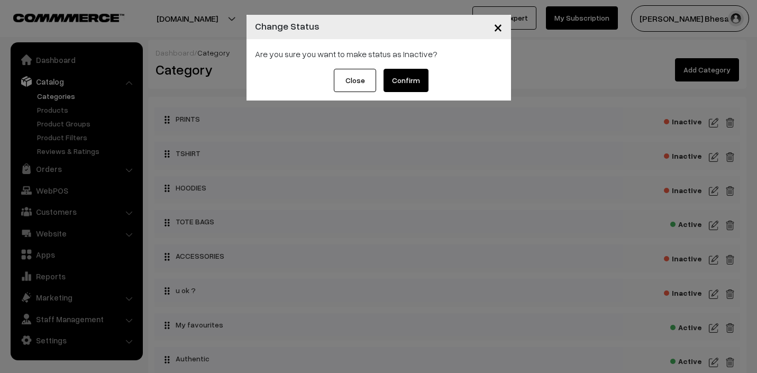
click at [412, 79] on button "Confirm" at bounding box center [405, 80] width 45 height 23
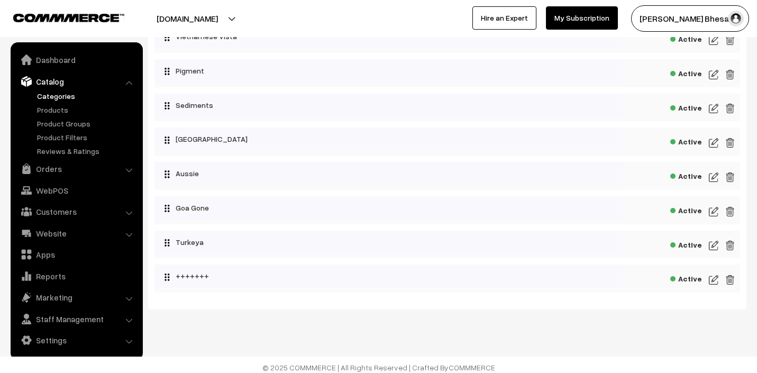
scroll to position [636, 0]
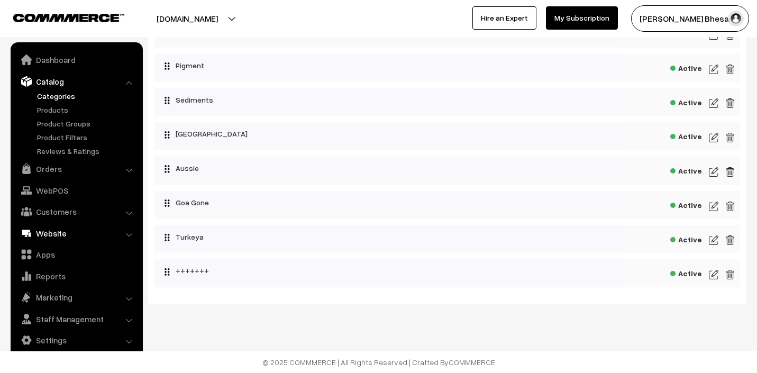
click at [61, 234] on link "Website" at bounding box center [76, 233] width 126 height 19
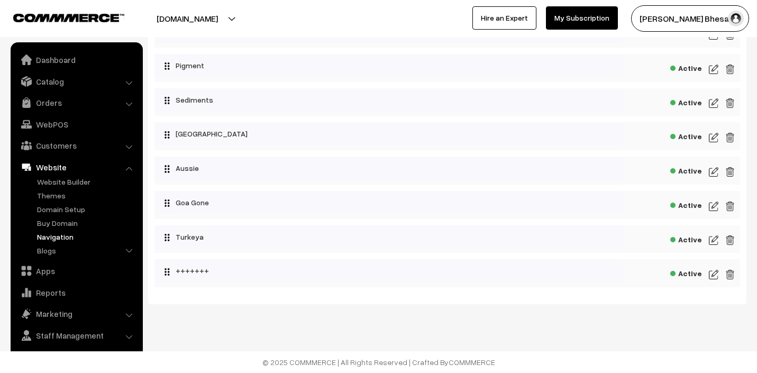
click at [62, 235] on link "Navigation" at bounding box center [86, 236] width 105 height 11
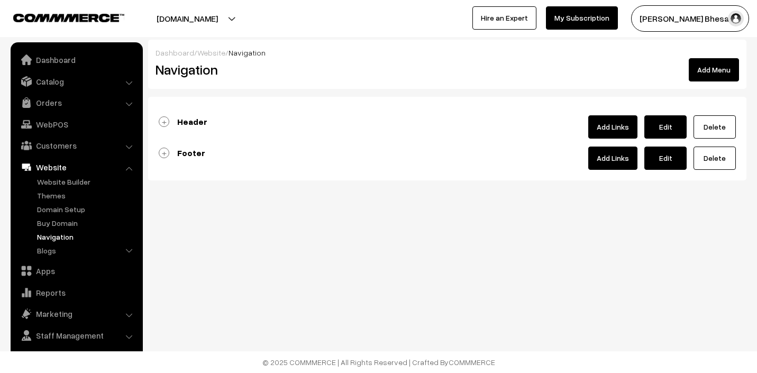
click at [164, 122] on link "Header" at bounding box center [183, 121] width 49 height 11
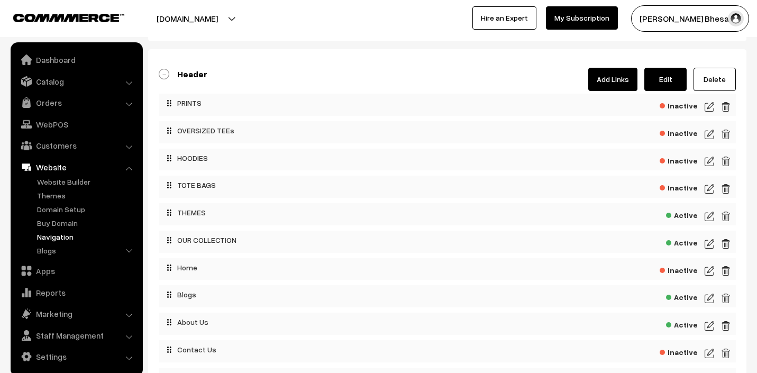
scroll to position [59, 0]
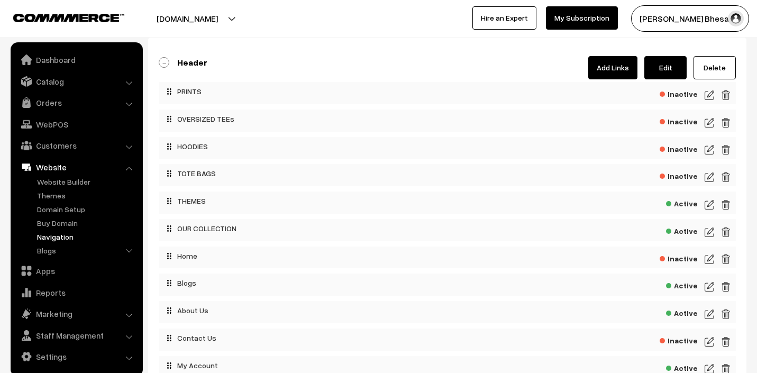
click at [706, 204] on img at bounding box center [709, 204] width 10 height 13
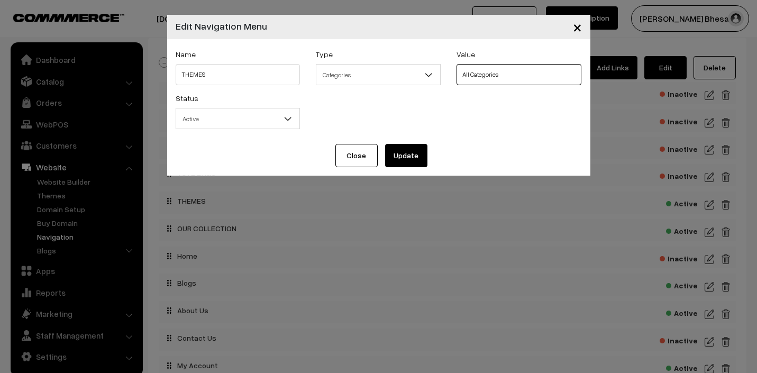
click at [482, 77] on select "All Categories PRINTS TSHIRT HOODIES TOTE BAGS ACCESSORIES u ok ? My favourites…" at bounding box center [518, 74] width 125 height 21
click at [399, 148] on button "Update" at bounding box center [406, 155] width 42 height 23
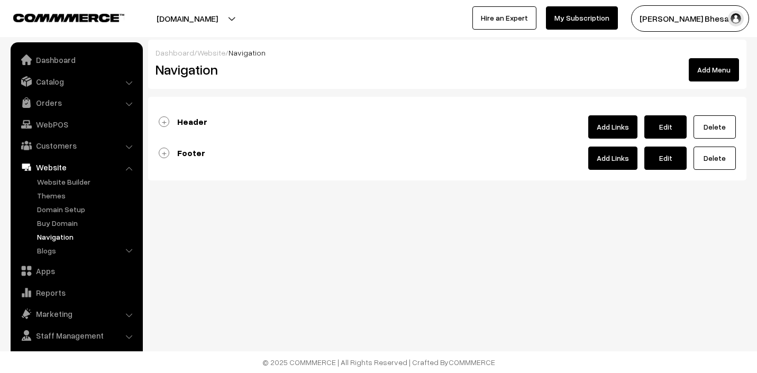
click at [163, 123] on link "Header" at bounding box center [183, 121] width 49 height 11
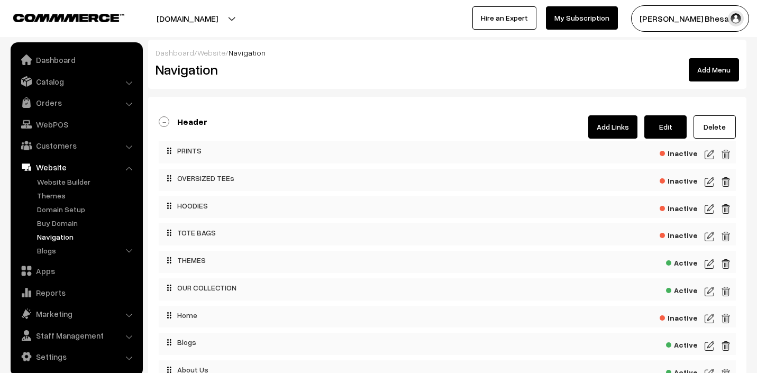
click at [707, 264] on img at bounding box center [709, 263] width 10 height 13
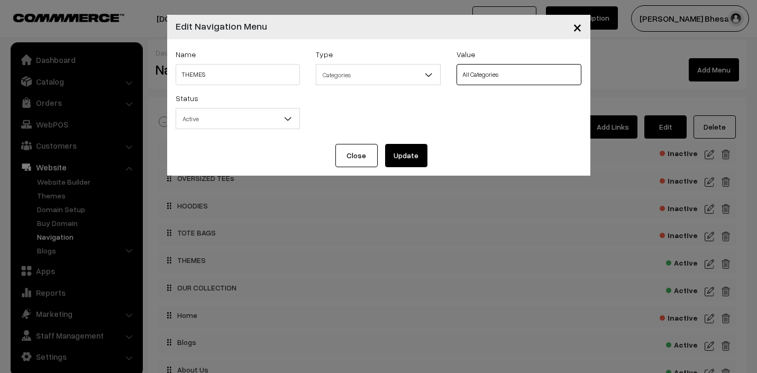
click at [501, 76] on select "All Categories PRINTS TSHIRT HOODIES TOTE BAGS ACCESSORIES u ok ? My favourites…" at bounding box center [518, 74] width 125 height 21
click at [362, 151] on button "Close" at bounding box center [356, 155] width 42 height 23
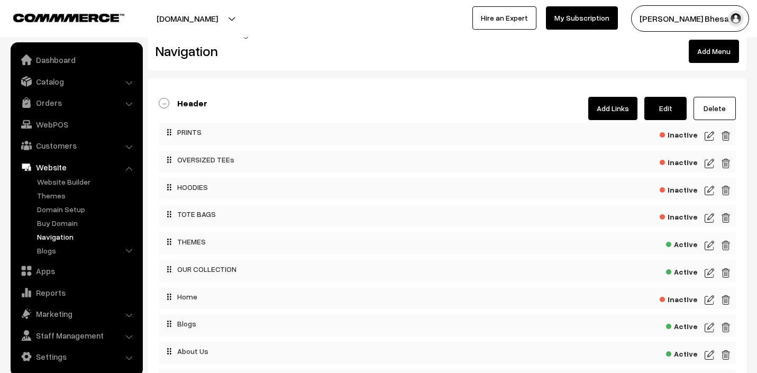
scroll to position [17, 0]
